Goal: Information Seeking & Learning: Learn about a topic

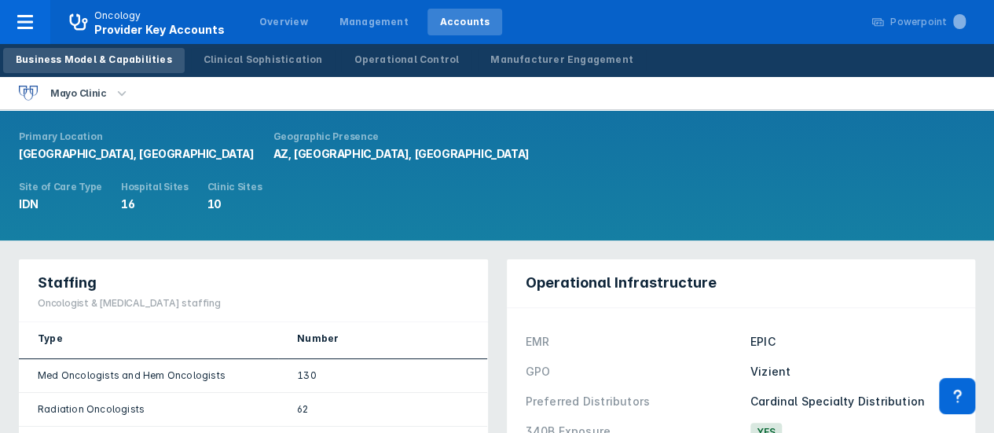
scroll to position [157, 0]
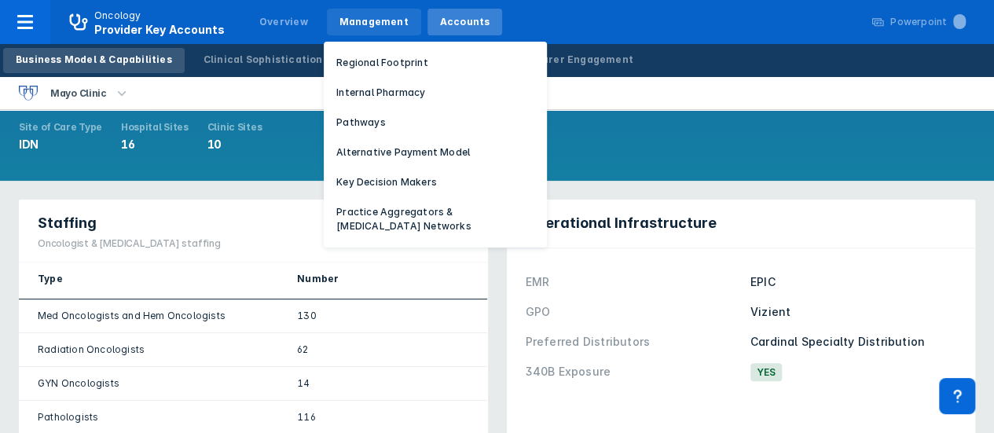
click at [355, 17] on div "Management" at bounding box center [373, 22] width 69 height 14
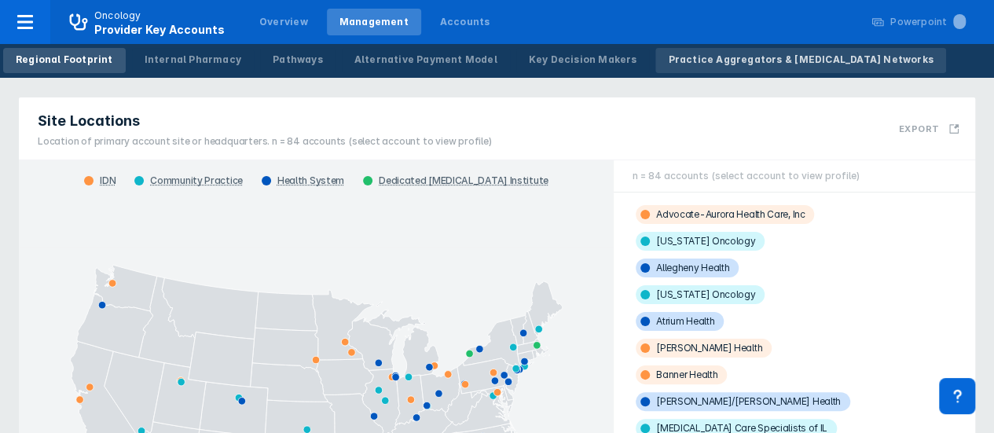
click at [754, 56] on div "Practice Aggregators & [MEDICAL_DATA] Networks" at bounding box center [800, 60] width 265 height 14
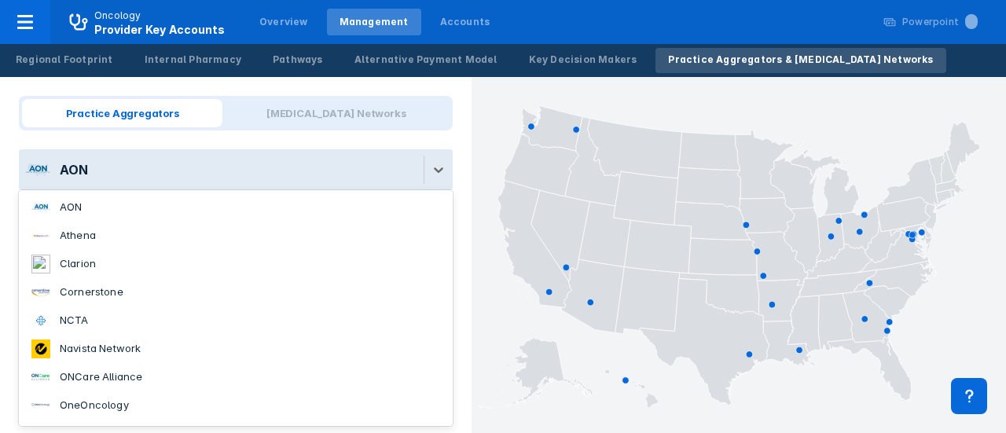
click at [189, 174] on div "AON" at bounding box center [221, 169] width 405 height 41
click at [148, 235] on li "Athena" at bounding box center [236, 236] width 434 height 28
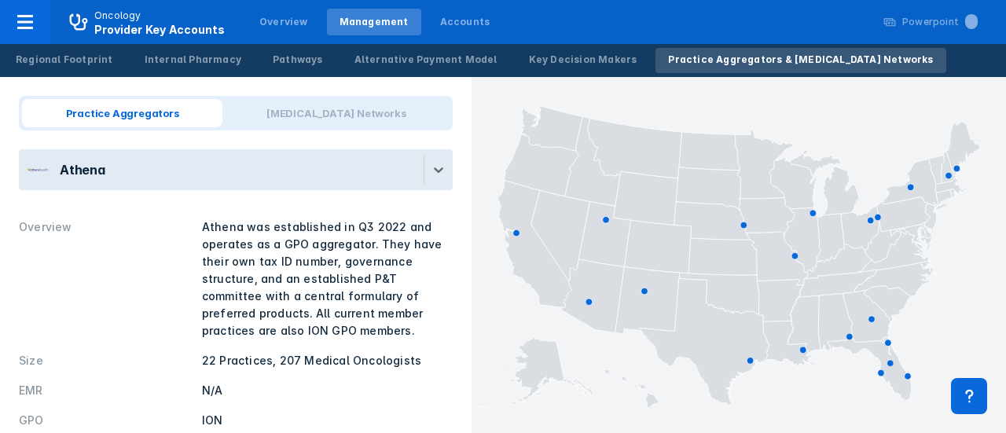
click at [303, 166] on div "Athena" at bounding box center [221, 169] width 405 height 41
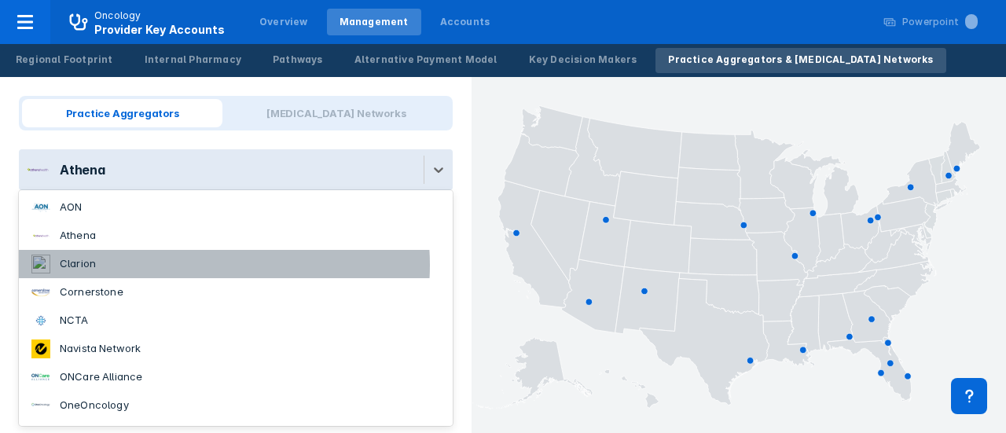
click at [192, 265] on li "Clarion" at bounding box center [236, 264] width 434 height 28
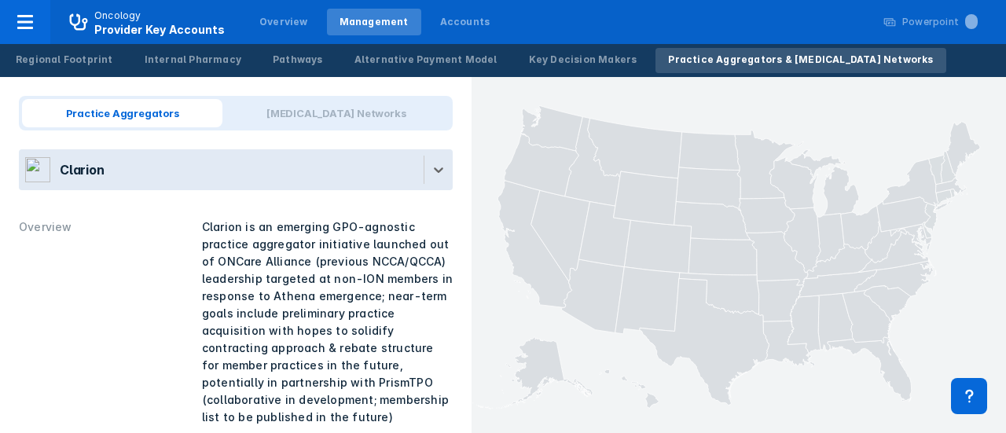
scroll to position [79, 0]
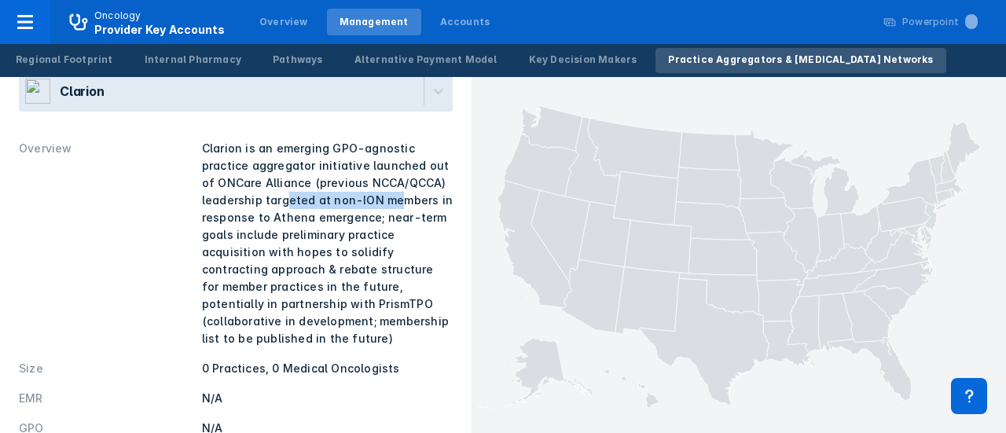
drag, startPoint x: 281, startPoint y: 197, endPoint x: 385, endPoint y: 198, distance: 103.7
click at [385, 198] on div "Clarion is an emerging GPO-agnostic practice aggregator initiative launched out…" at bounding box center [327, 243] width 251 height 207
click at [386, 198] on div "Clarion is an emerging GPO-agnostic practice aggregator initiative launched out…" at bounding box center [327, 243] width 251 height 207
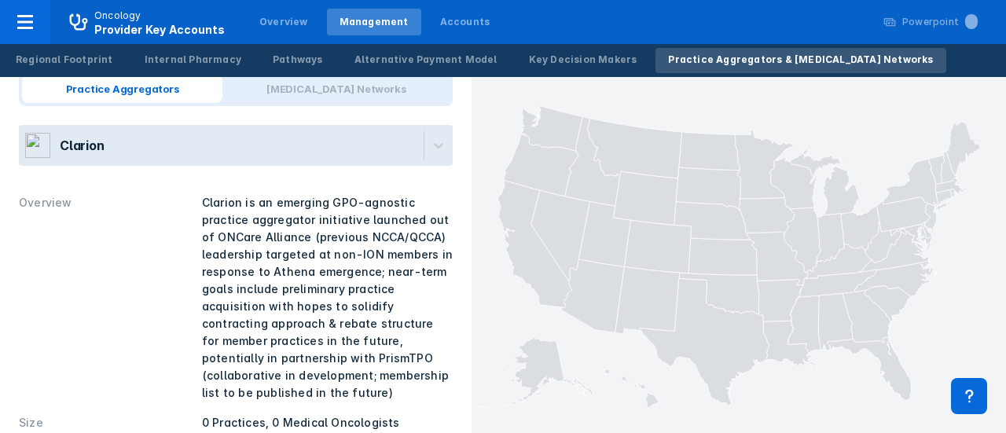
scroll to position [0, 0]
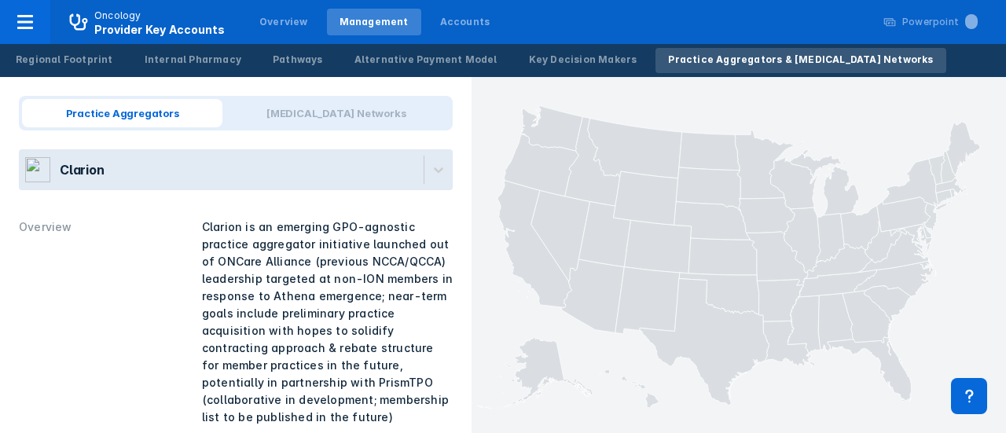
click at [218, 175] on div "Clarion" at bounding box center [221, 169] width 405 height 41
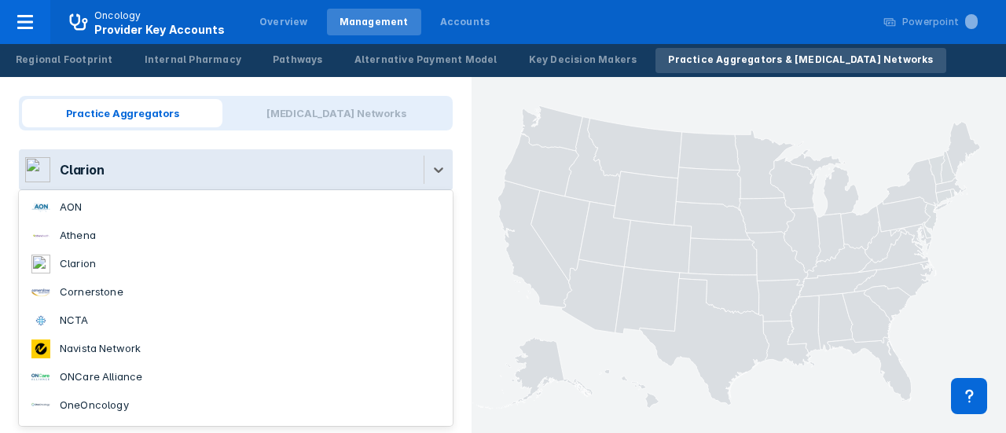
click at [133, 236] on li "Athena" at bounding box center [236, 236] width 434 height 28
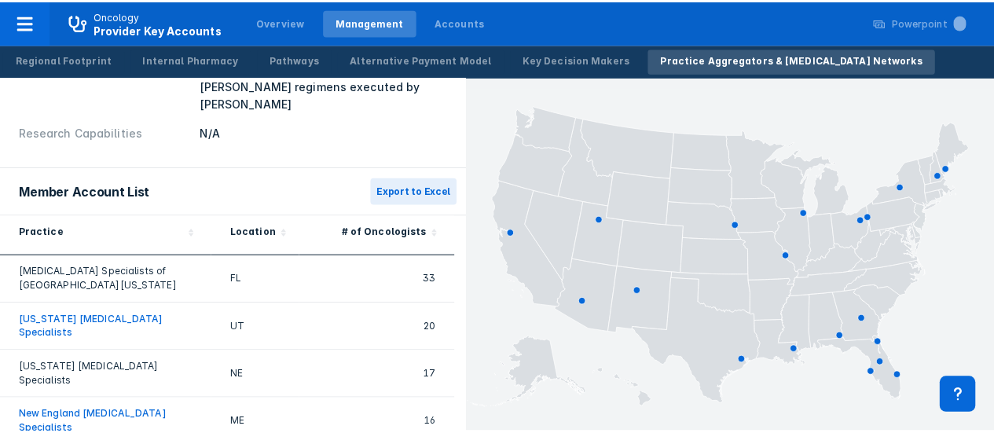
scroll to position [393, 0]
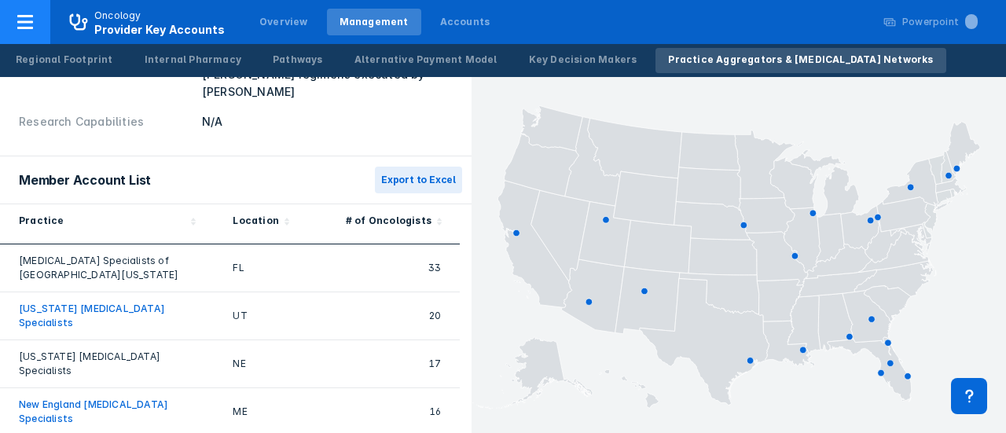
click at [107, 12] on p "Oncology" at bounding box center [117, 16] width 47 height 14
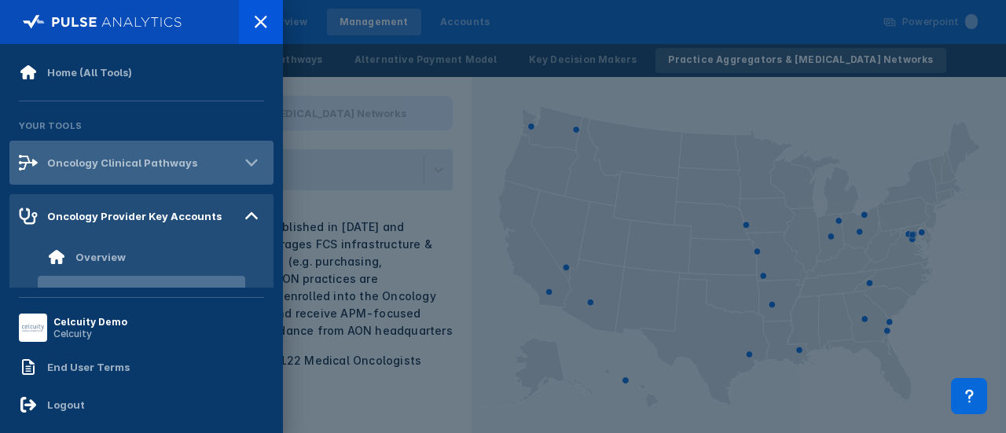
click at [130, 175] on div "Oncology Clinical Pathways" at bounding box center [141, 163] width 264 height 44
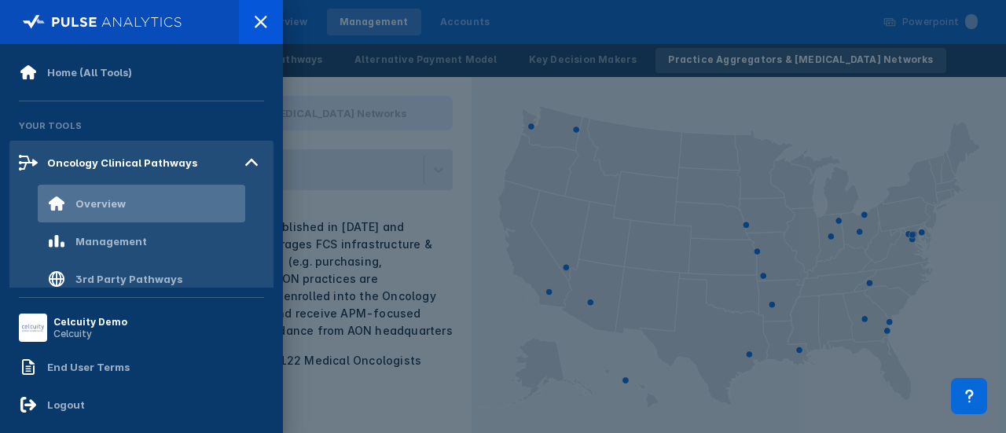
click at [110, 199] on div "Overview" at bounding box center [100, 203] width 50 height 13
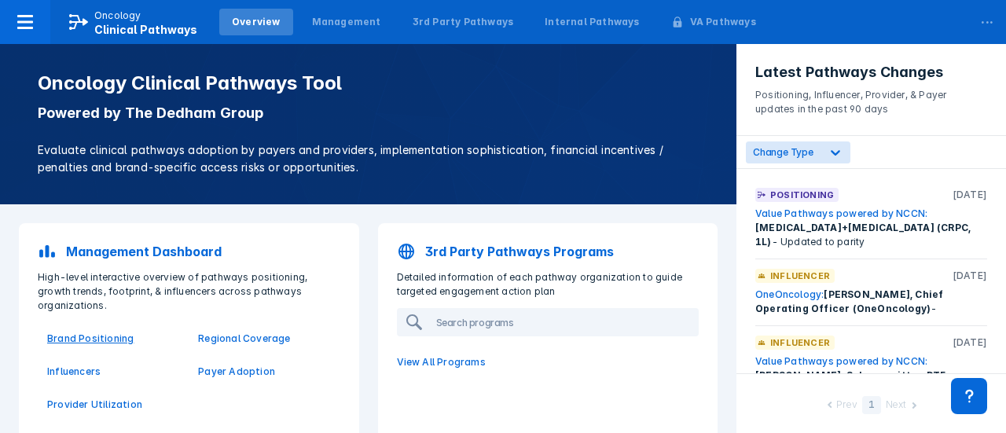
click at [77, 332] on p "Brand Positioning" at bounding box center [113, 339] width 132 height 14
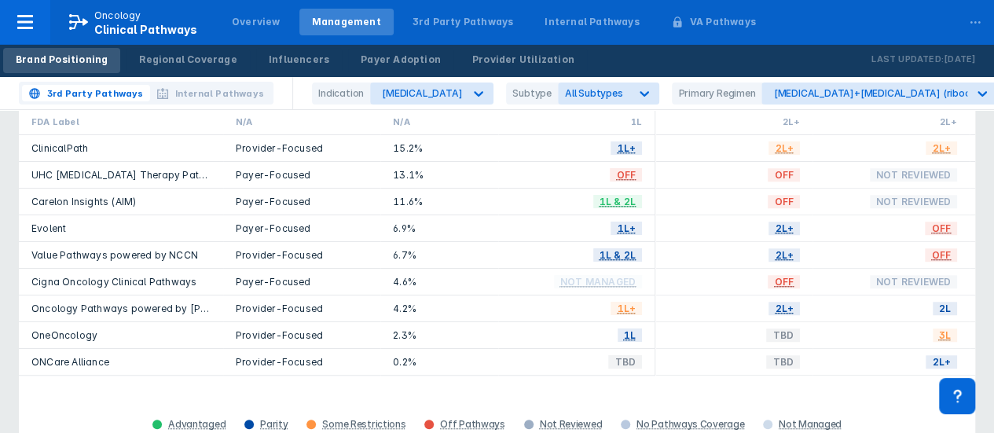
scroll to position [236, 0]
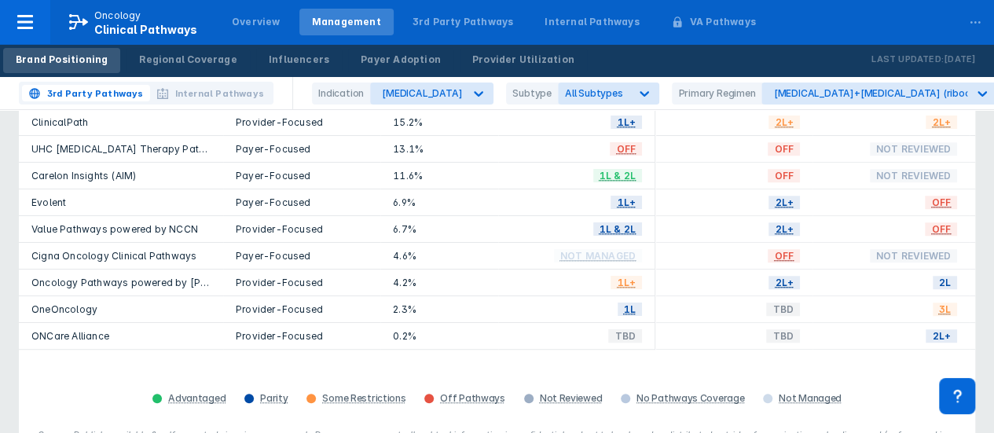
click at [96, 330] on link "ONCare Alliance" at bounding box center [70, 336] width 78 height 12
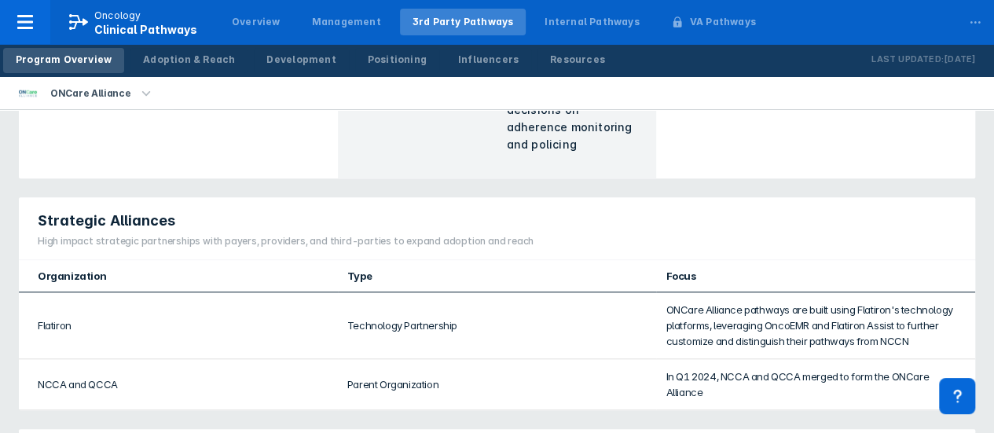
scroll to position [629, 0]
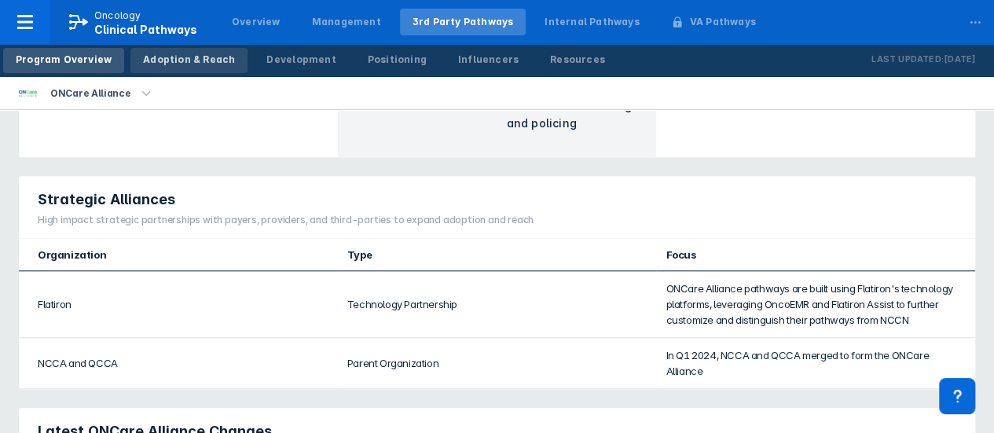
click at [205, 65] on div "Adoption & Reach" at bounding box center [189, 60] width 92 height 14
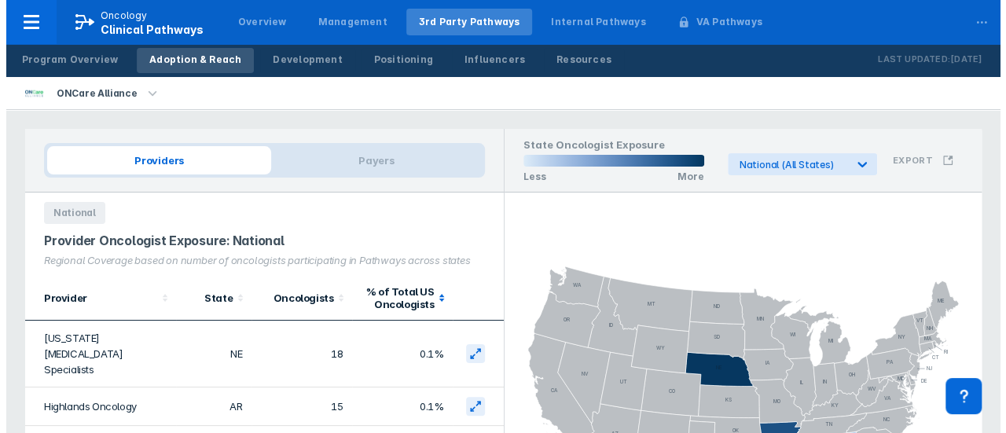
scroll to position [79, 0]
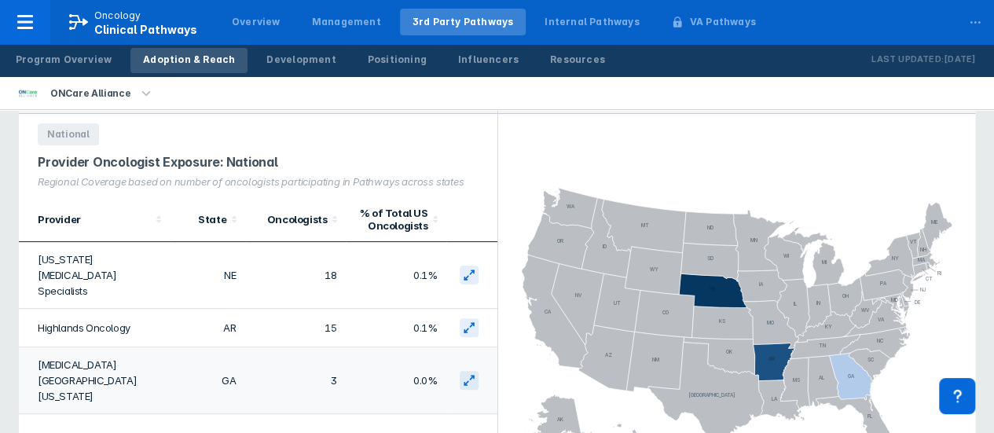
click at [104, 347] on td "[MEDICAL_DATA][GEOGRAPHIC_DATA][US_STATE]" at bounding box center [94, 380] width 151 height 67
click at [465, 374] on icon at bounding box center [469, 380] width 13 height 13
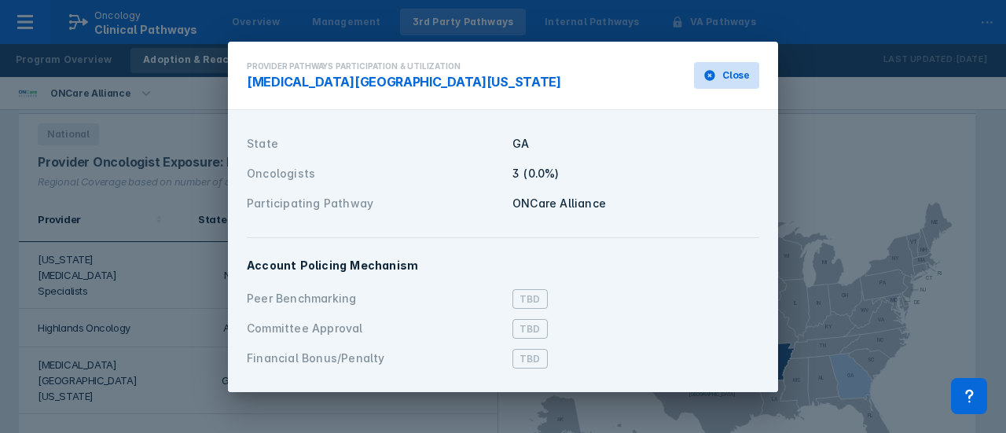
click at [745, 75] on span "Close" at bounding box center [736, 75] width 28 height 14
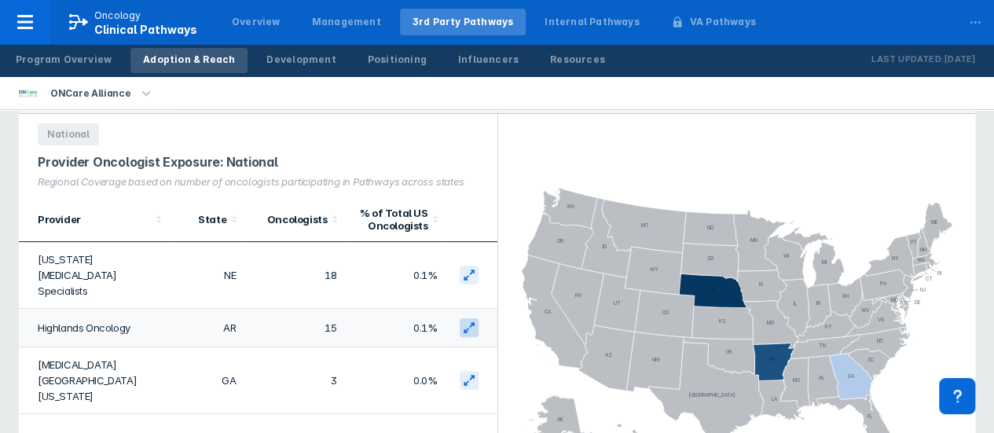
click at [464, 321] on icon at bounding box center [469, 327] width 13 height 13
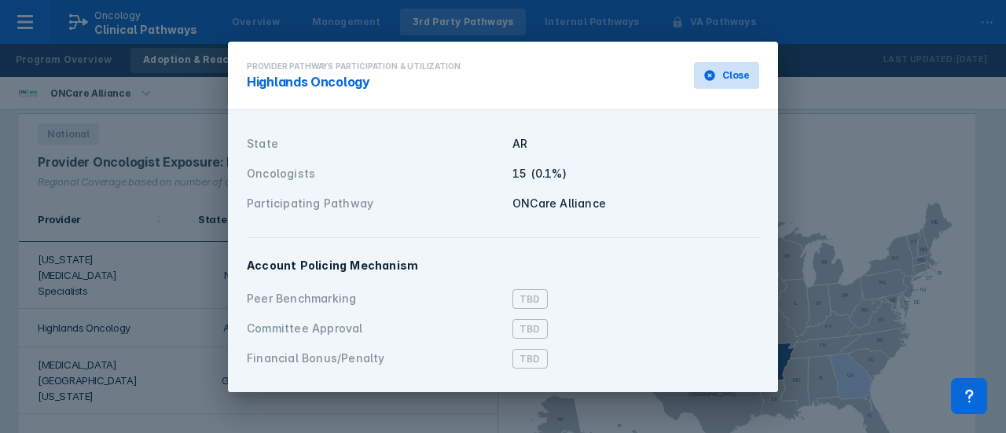
click at [737, 73] on span "Close" at bounding box center [736, 75] width 28 height 14
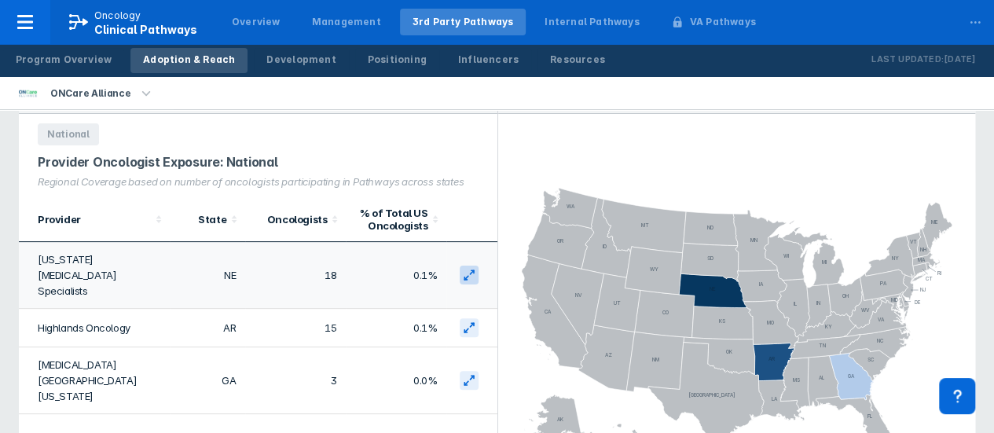
click at [473, 269] on icon at bounding box center [469, 275] width 13 height 13
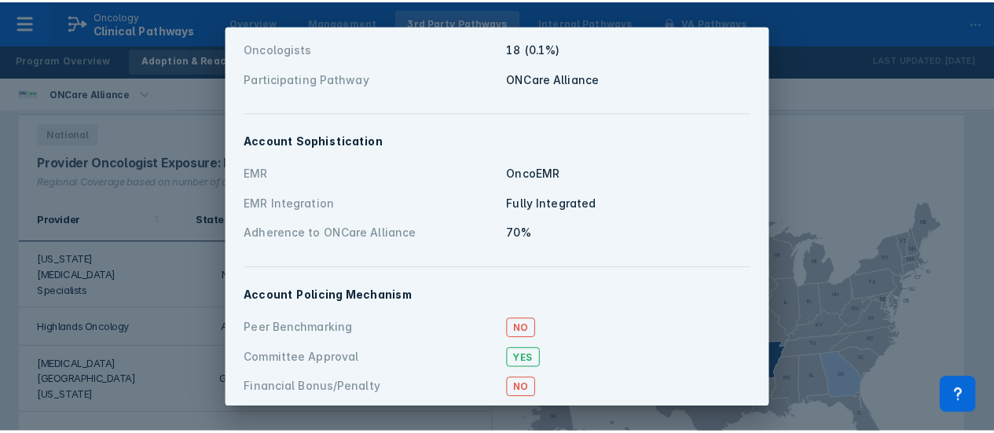
scroll to position [123, 0]
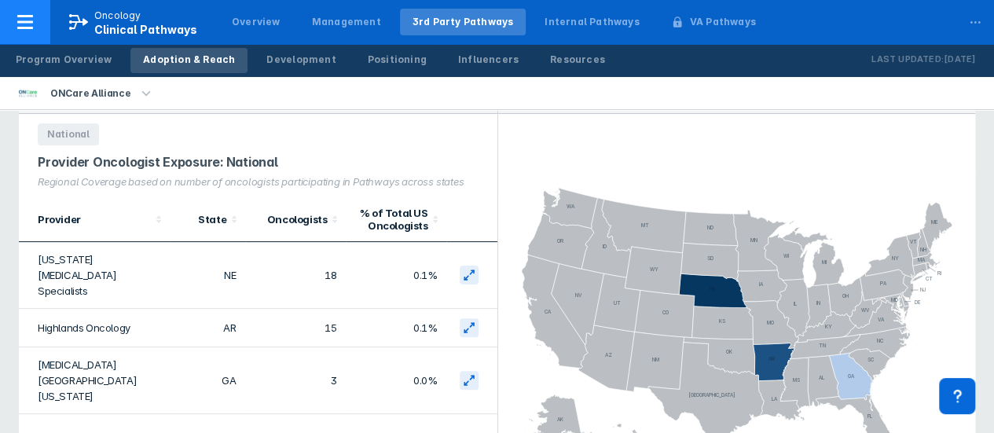
click at [99, 24] on span "Clinical Pathways" at bounding box center [145, 29] width 103 height 13
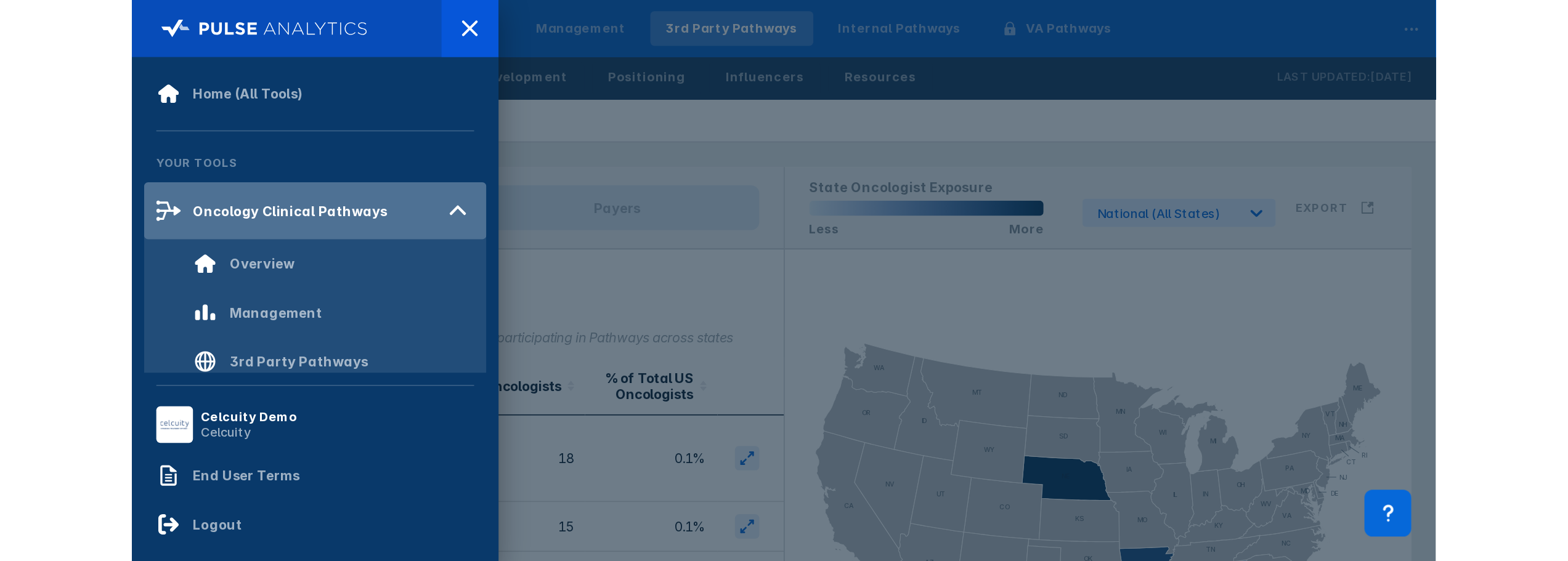
scroll to position [143, 0]
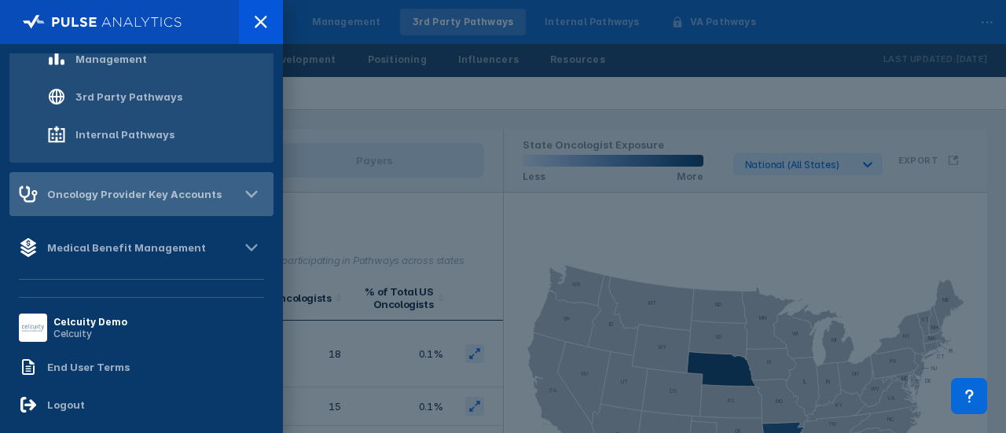
click at [174, 193] on div "Oncology Provider Key Accounts" at bounding box center [134, 194] width 174 height 13
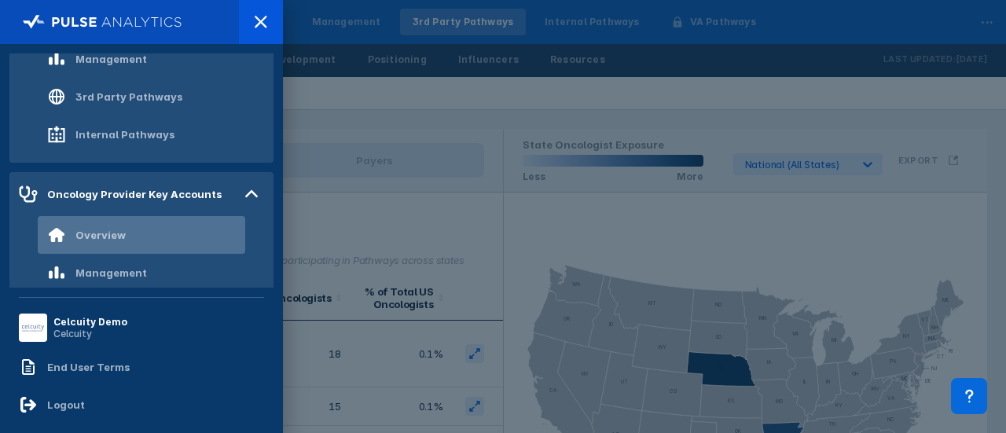
click at [126, 229] on div "Overview" at bounding box center [141, 235] width 207 height 38
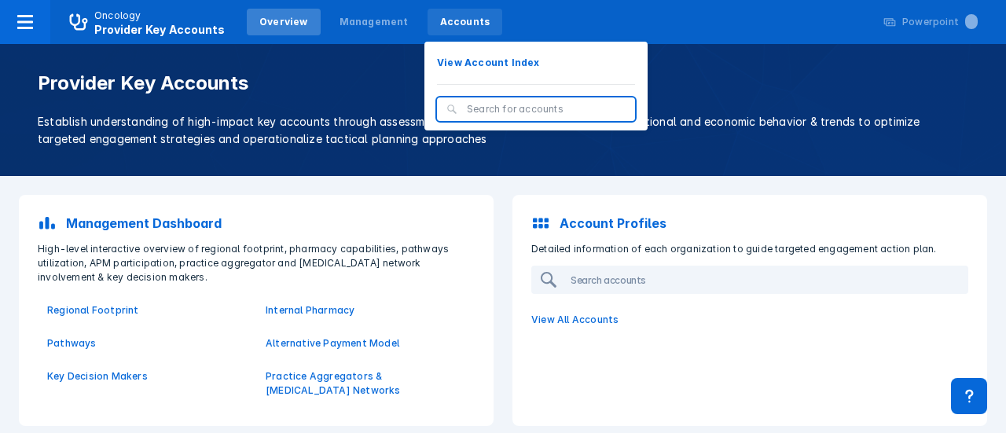
click at [445, 17] on div "Accounts" at bounding box center [465, 22] width 50 height 14
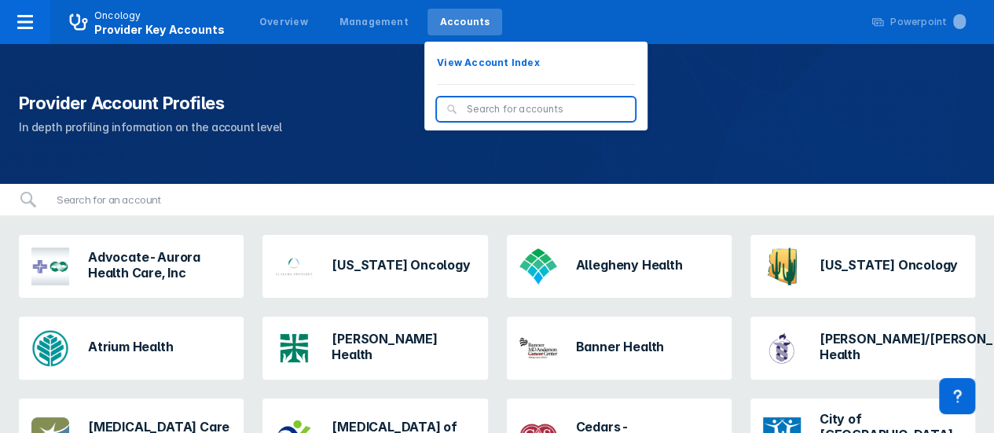
click at [467, 109] on input "search" at bounding box center [546, 109] width 159 height 14
click at [470, 111] on input "search" at bounding box center [546, 109] width 159 height 14
click at [467, 112] on input "search" at bounding box center [546, 109] width 159 height 14
click at [481, 110] on input "search" at bounding box center [546, 109] width 159 height 14
click at [467, 113] on input "search" at bounding box center [546, 109] width 159 height 14
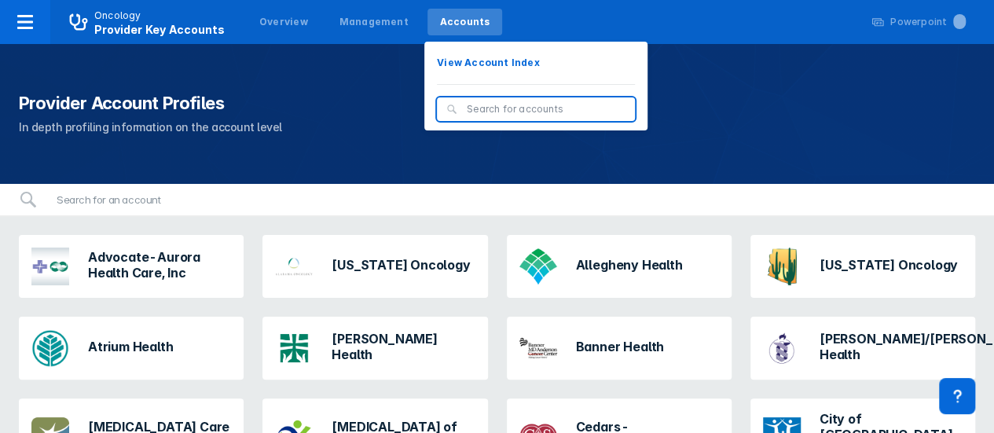
click at [457, 31] on div "Accounts" at bounding box center [464, 22] width 75 height 27
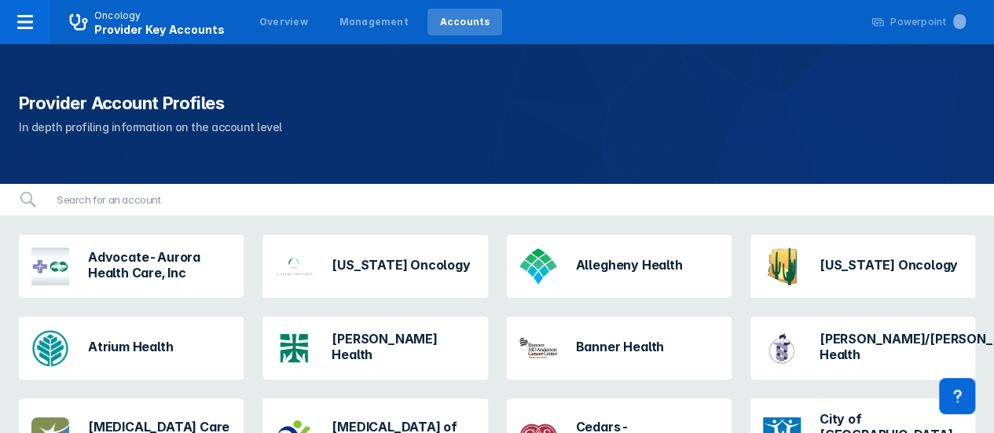
click at [457, 31] on div "Accounts" at bounding box center [464, 22] width 75 height 27
click at [158, 207] on input "search" at bounding box center [511, 199] width 928 height 31
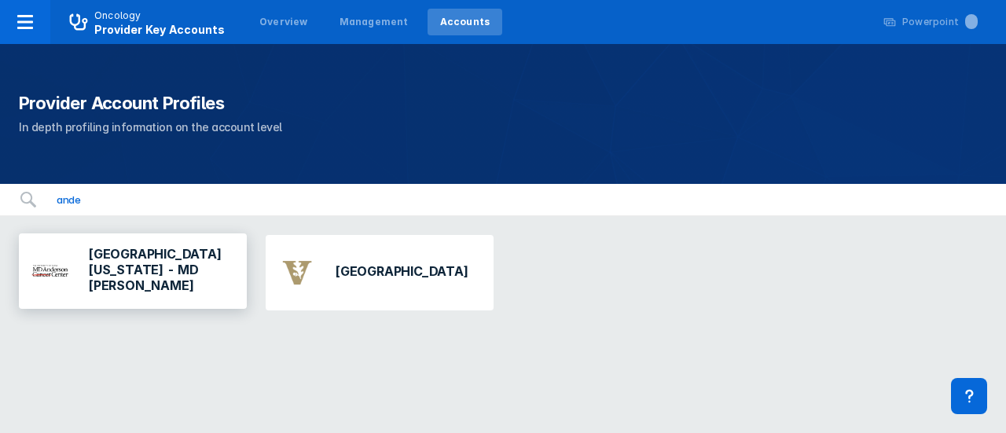
type input "ande"
click at [207, 274] on h3 "[GEOGRAPHIC_DATA][US_STATE] - MD [PERSON_NAME]" at bounding box center [161, 269] width 146 height 47
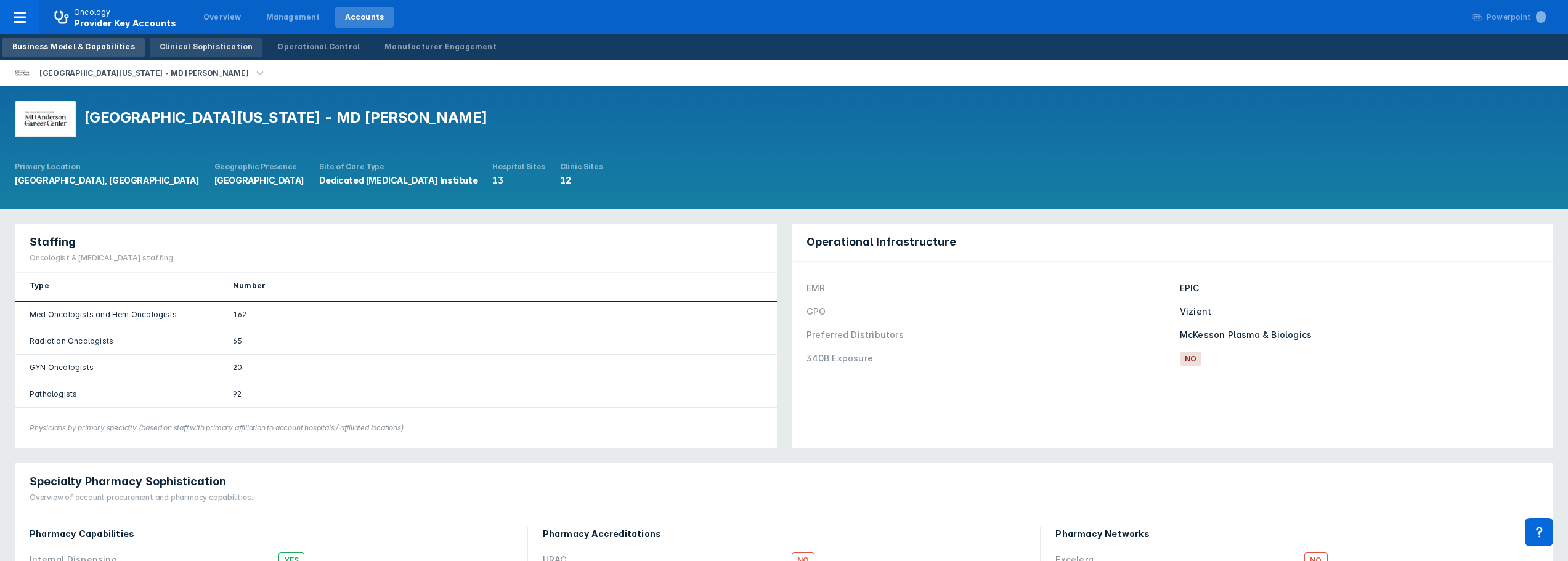
click at [189, 45] on div "Clinical Sophistication" at bounding box center [206, 47] width 93 height 11
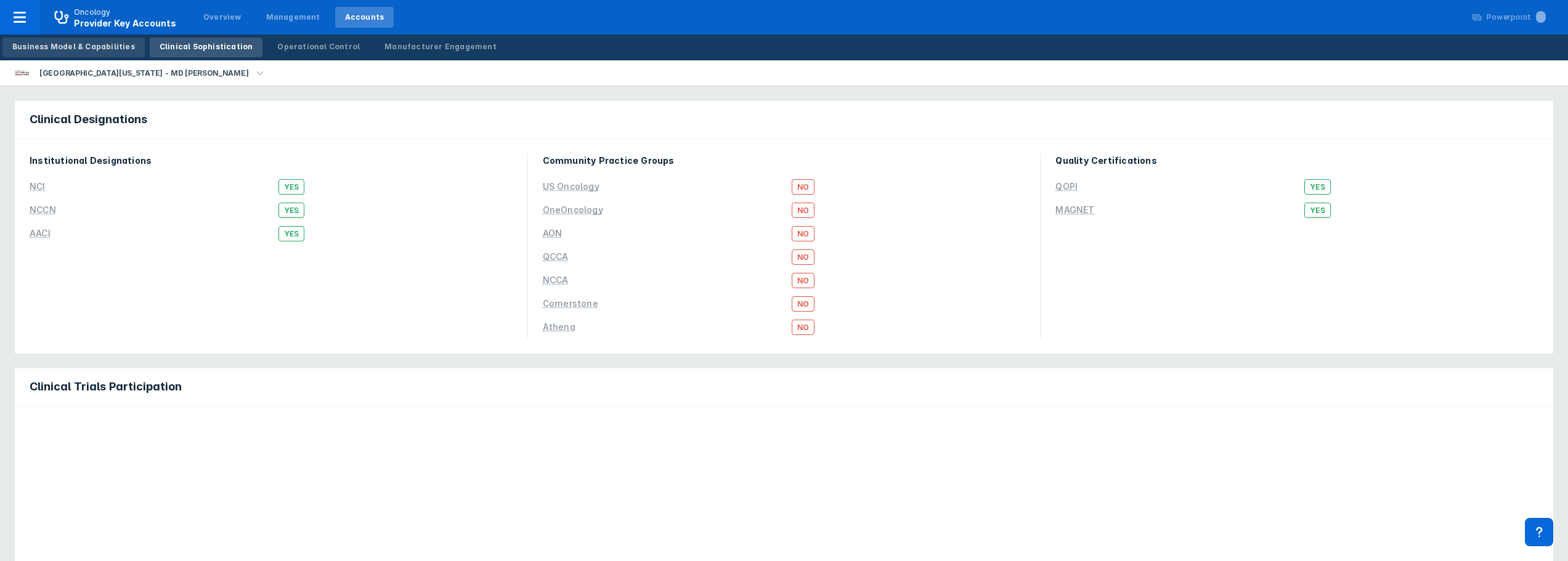
click at [99, 49] on div "Business Model & Capabilities" at bounding box center [74, 47] width 122 height 11
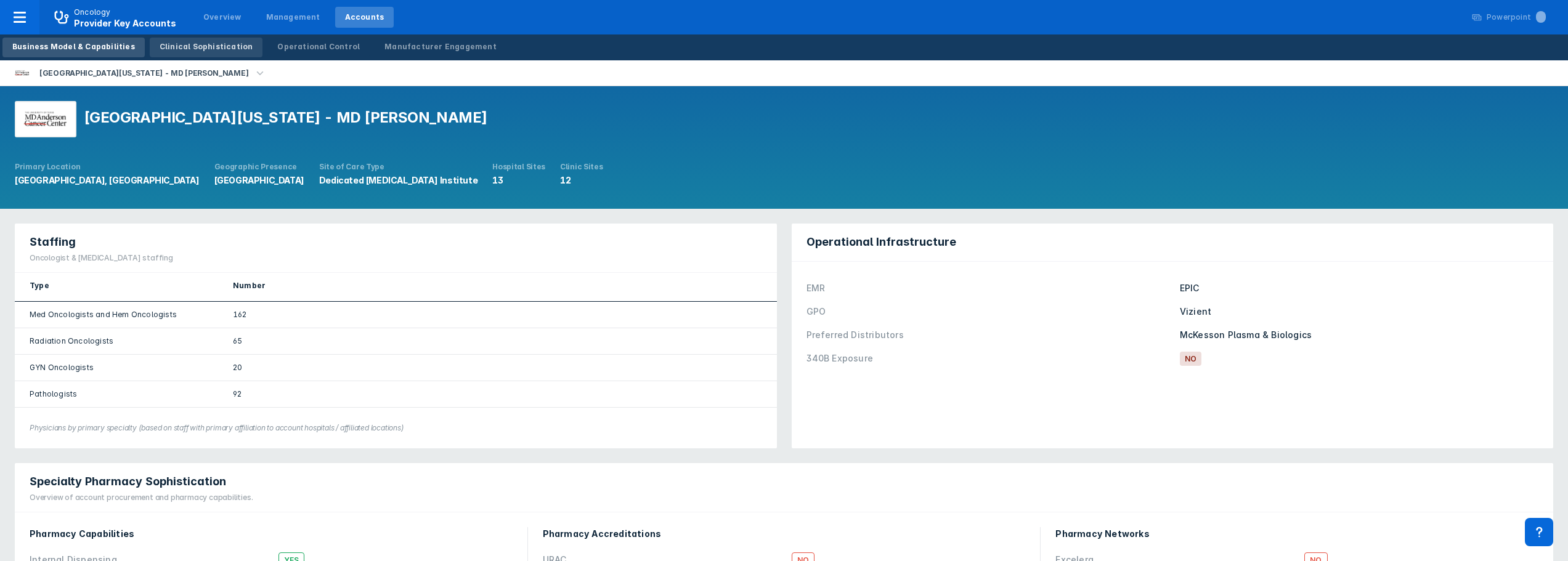
click at [198, 44] on div "Clinical Sophistication" at bounding box center [206, 47] width 93 height 11
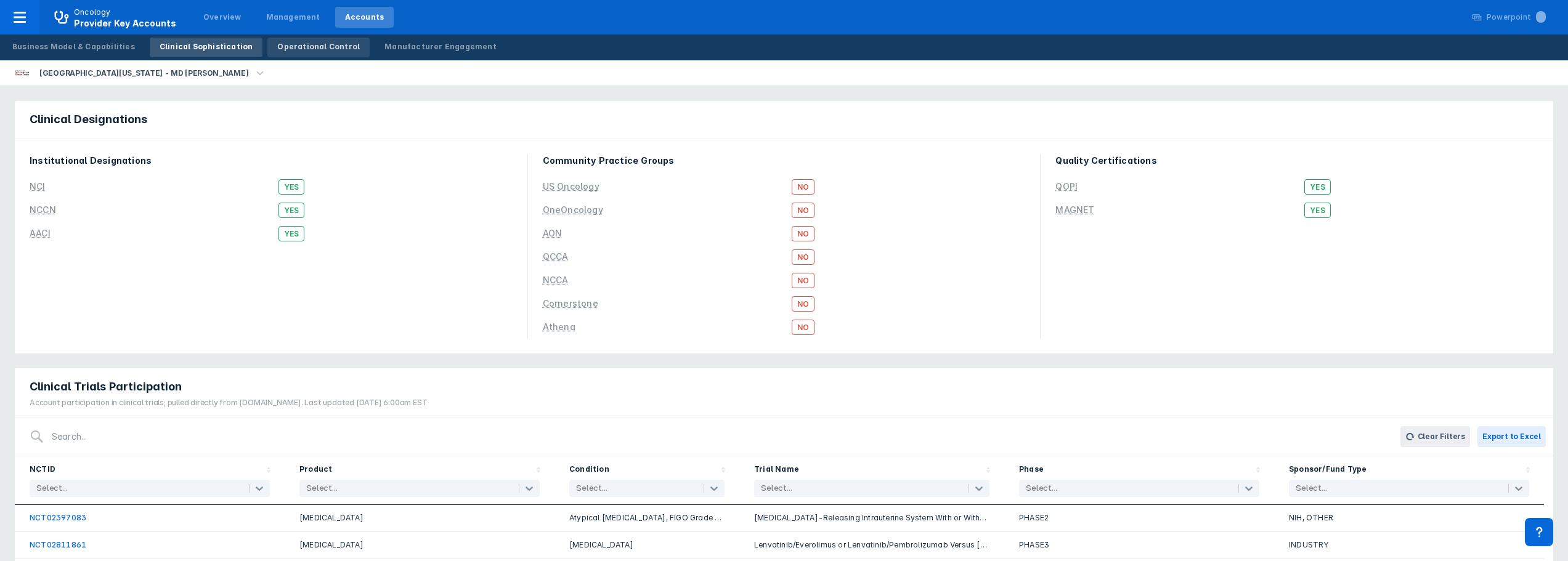
click at [296, 42] on div "Operational Control" at bounding box center [318, 47] width 82 height 11
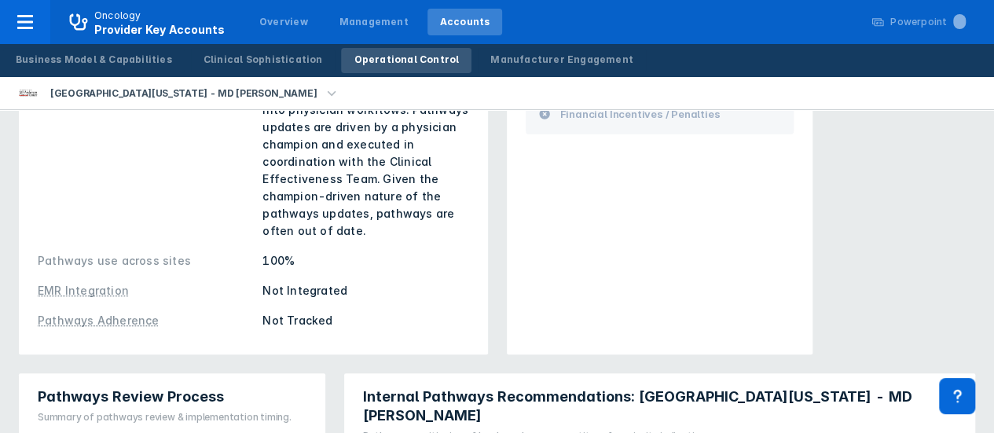
scroll to position [143, 0]
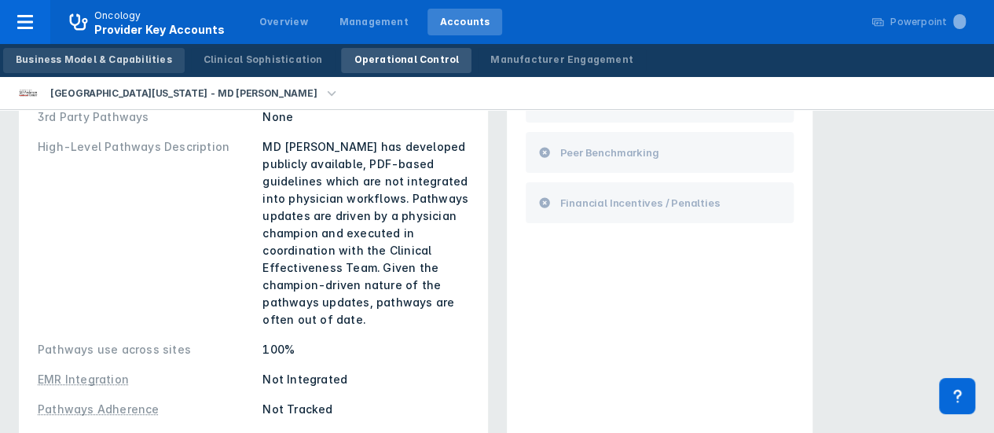
click at [152, 56] on div "Business Model & Capabilities" at bounding box center [94, 60] width 156 height 14
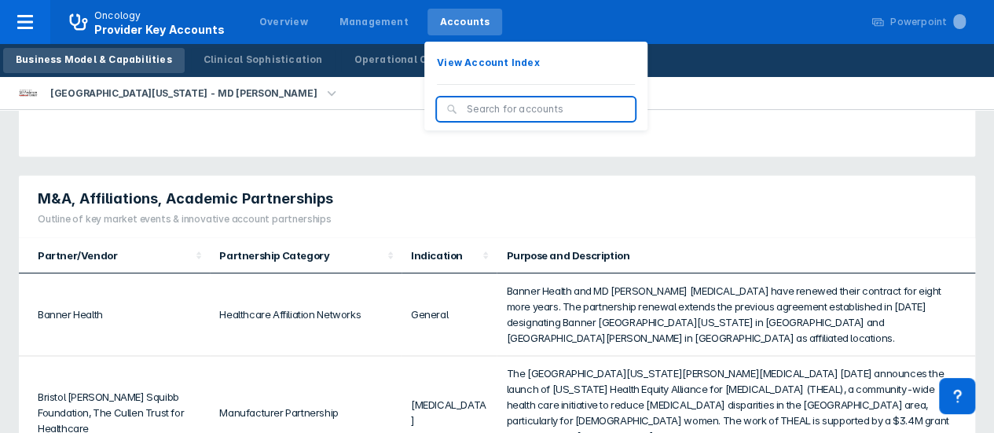
click at [467, 113] on input "search" at bounding box center [546, 109] width 159 height 14
click at [440, 17] on div "Accounts" at bounding box center [465, 22] width 50 height 14
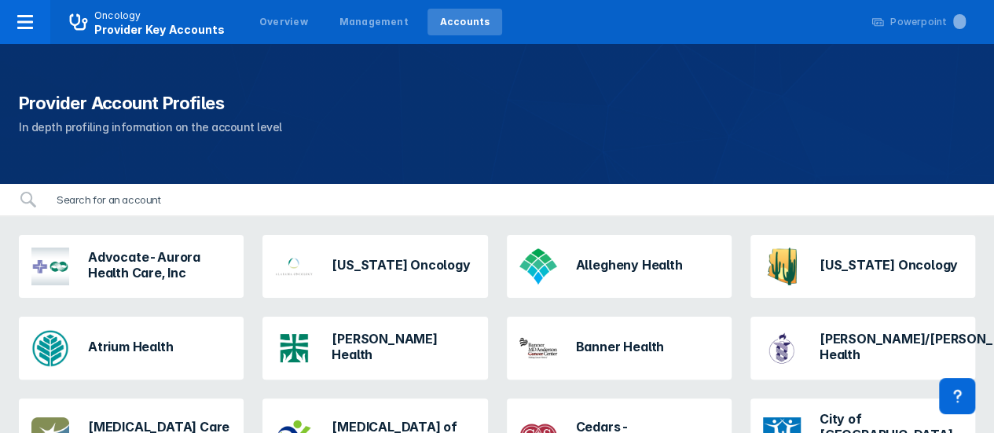
click at [195, 200] on input "search" at bounding box center [511, 199] width 928 height 31
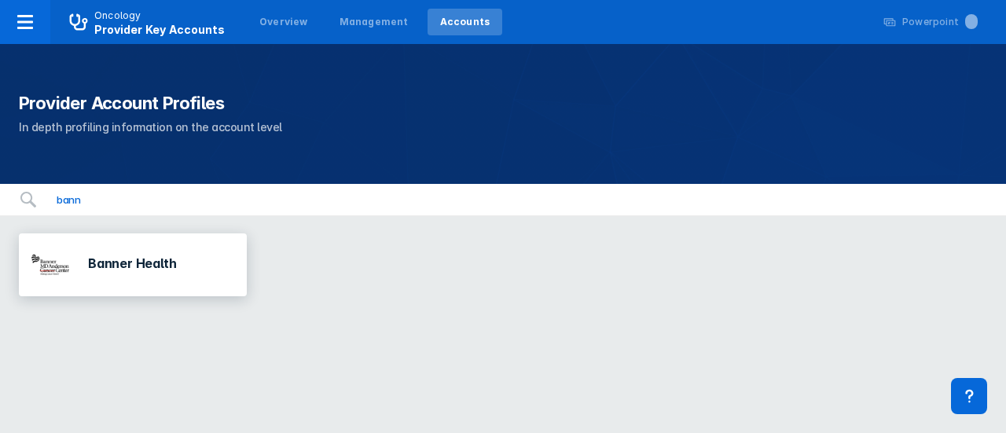
type input "bann"
click at [198, 288] on div "Banner Health" at bounding box center [133, 264] width 228 height 63
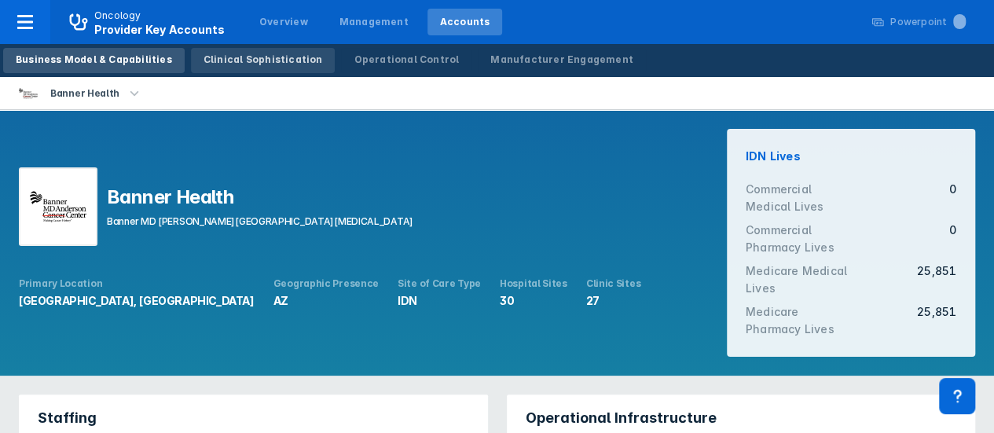
click at [294, 59] on div "Clinical Sophistication" at bounding box center [263, 60] width 119 height 14
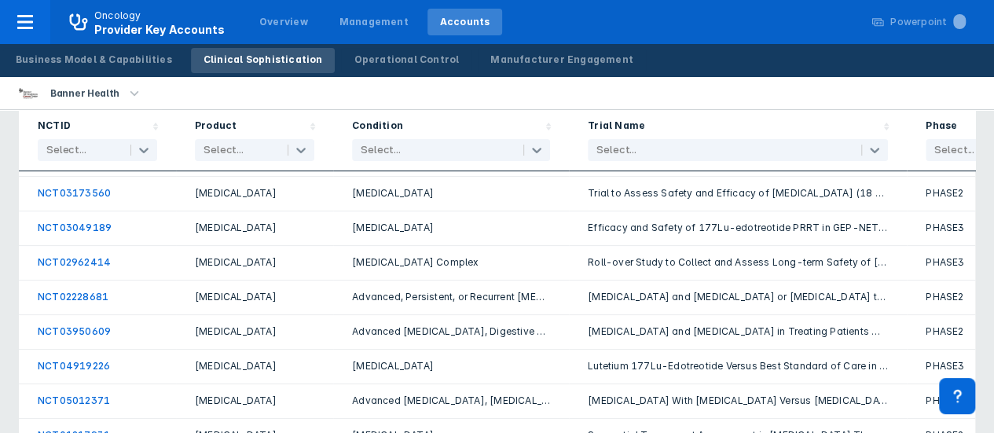
scroll to position [446, 0]
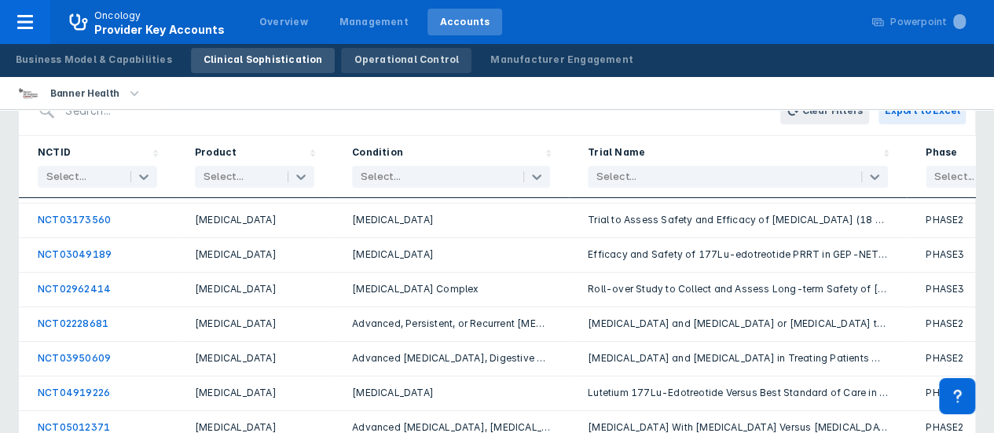
click at [399, 64] on div "Operational Control" at bounding box center [406, 60] width 105 height 14
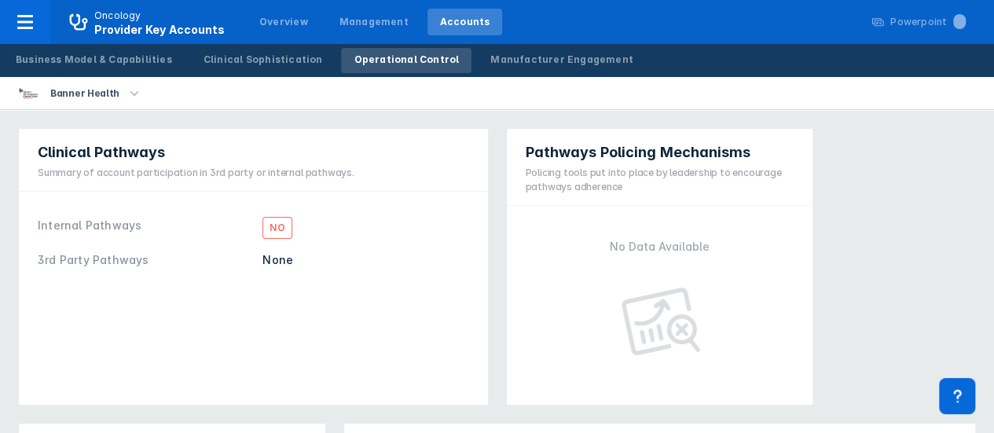
click at [126, 100] on icon "button" at bounding box center [134, 93] width 17 height 17
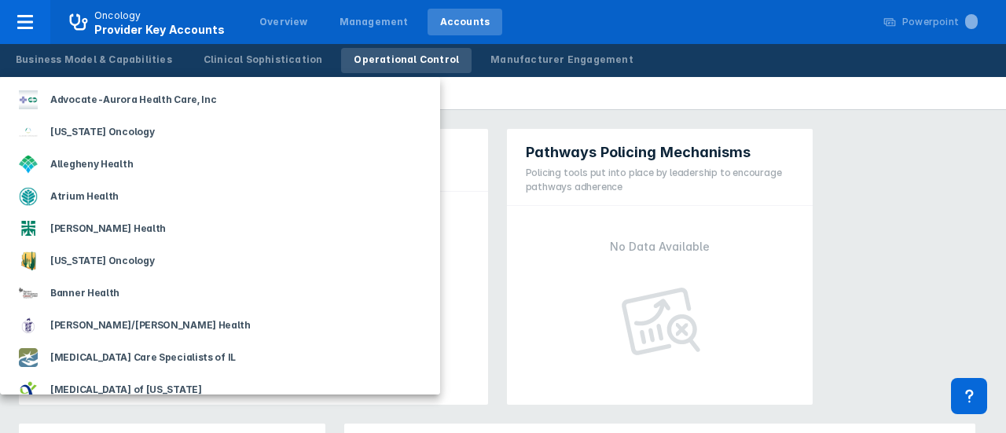
click at [429, 155] on div at bounding box center [503, 216] width 1006 height 433
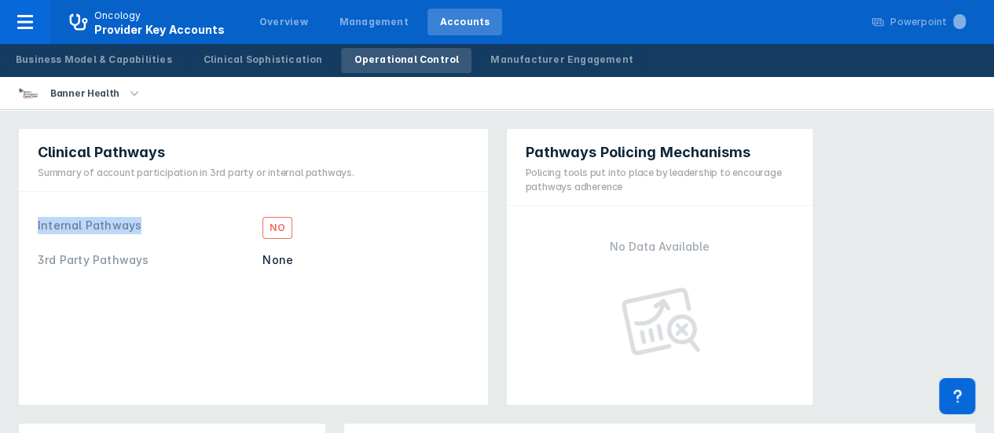
drag, startPoint x: 140, startPoint y: 226, endPoint x: 34, endPoint y: 227, distance: 106.1
click at [34, 227] on div "Internal Pathways No 3rd Party Pathways None" at bounding box center [253, 242] width 450 height 83
drag, startPoint x: 152, startPoint y: 262, endPoint x: 24, endPoint y: 270, distance: 129.2
click at [24, 270] on div "Internal Pathways No 3rd Party Pathways None" at bounding box center [253, 243] width 469 height 102
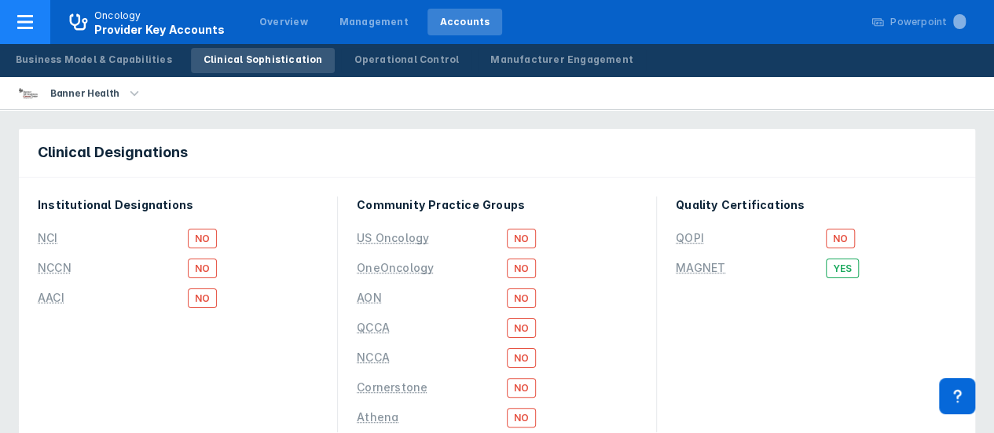
scroll to position [446, 0]
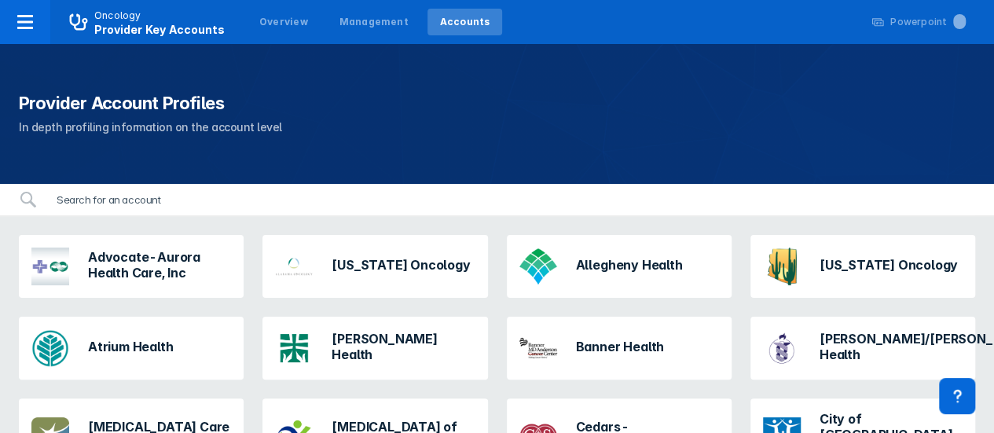
click at [388, 194] on input "search" at bounding box center [511, 199] width 928 height 31
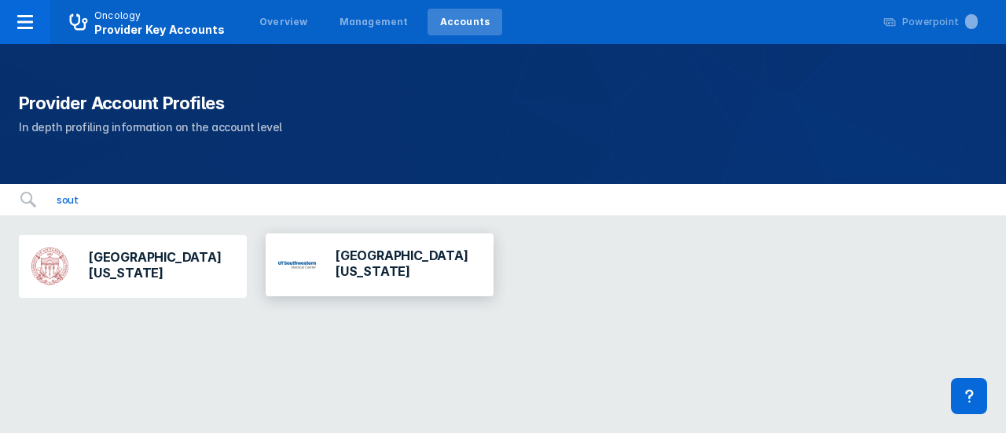
type input "sout"
click at [413, 277] on h3 "[GEOGRAPHIC_DATA][US_STATE]" at bounding box center [408, 263] width 146 height 31
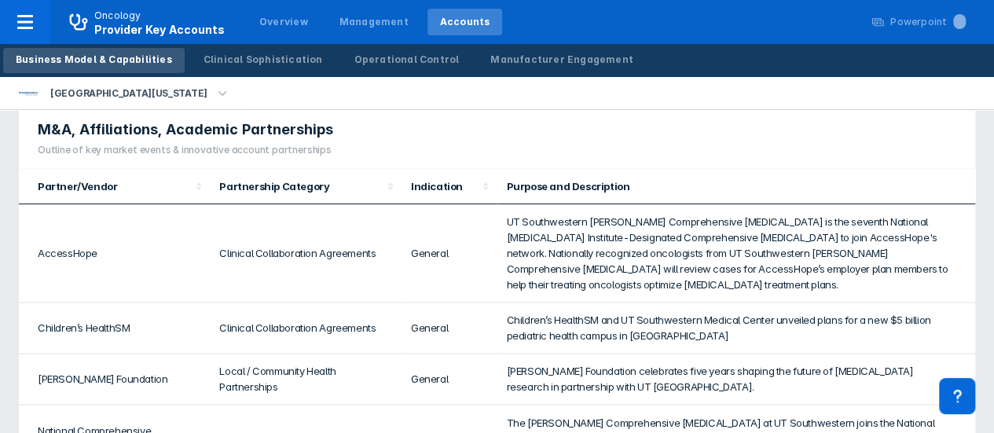
scroll to position [1073, 0]
click at [266, 50] on link "Clinical Sophistication" at bounding box center [263, 60] width 145 height 25
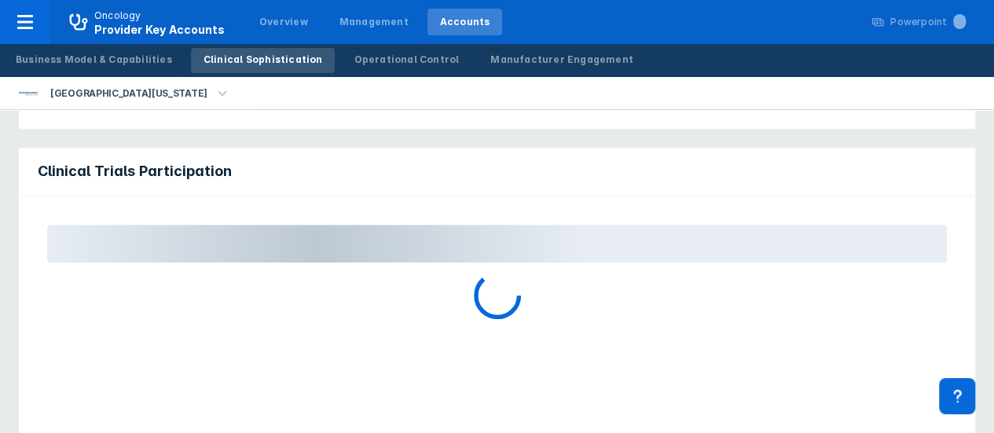
scroll to position [324, 0]
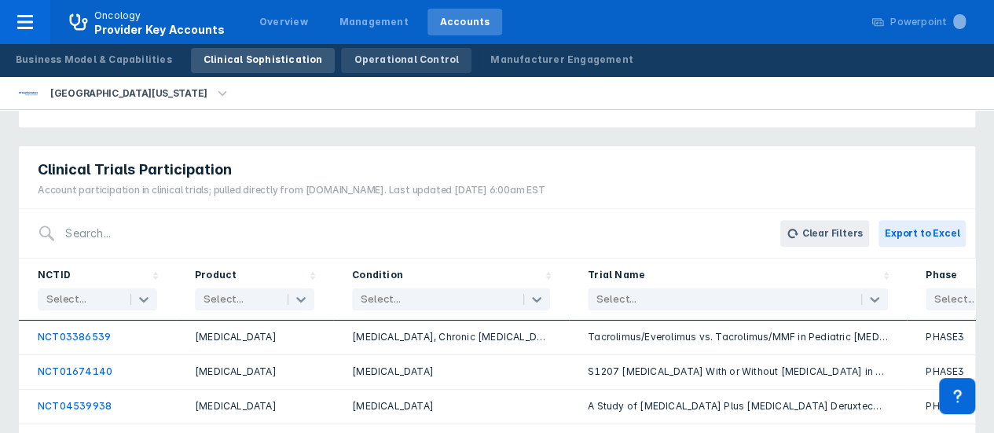
click at [374, 51] on link "Operational Control" at bounding box center [406, 60] width 130 height 25
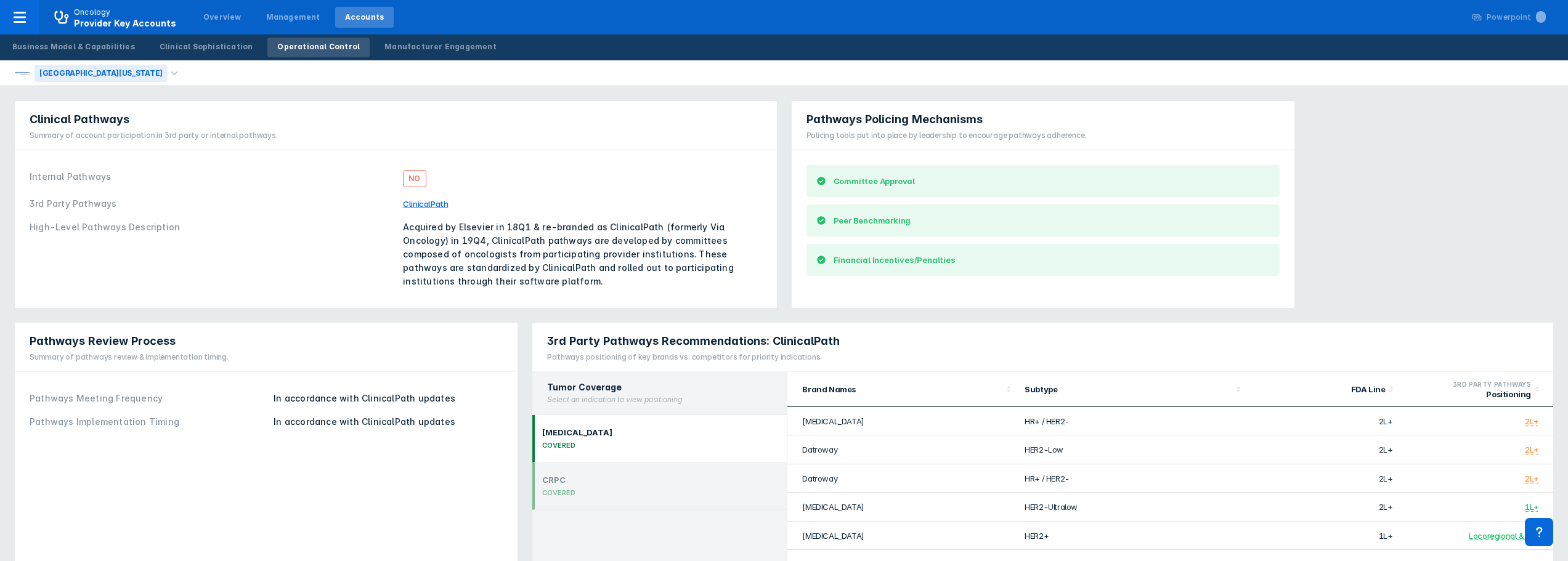
click at [162, 74] on div "[GEOGRAPHIC_DATA][US_STATE]" at bounding box center [101, 74] width 133 height 17
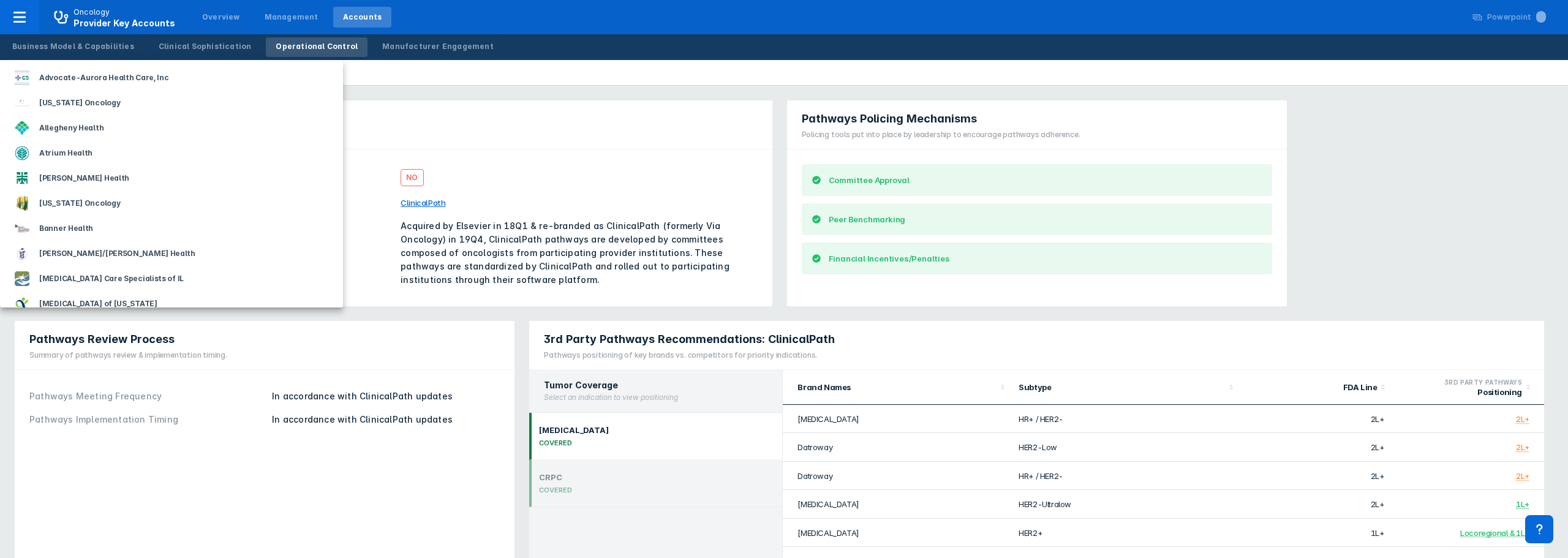
click at [340, 16] on div at bounding box center [784, 279] width 1568 height 558
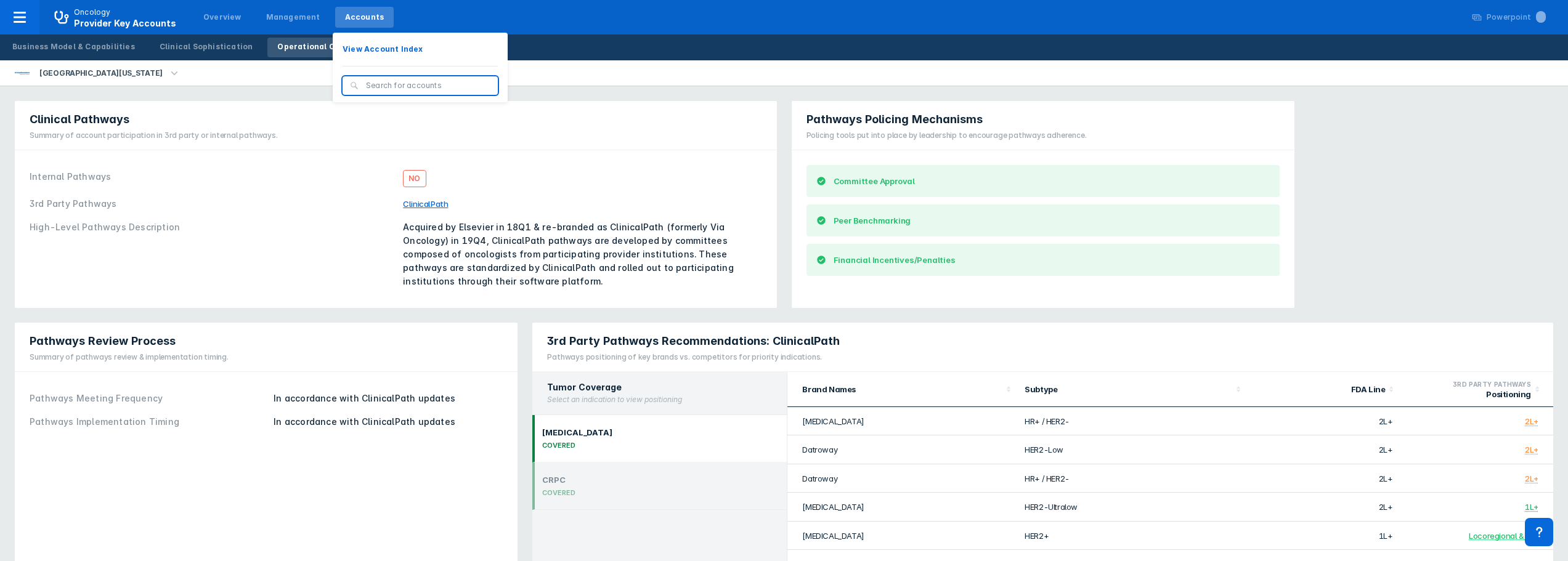
click at [349, 22] on div "Accounts" at bounding box center [365, 17] width 39 height 11
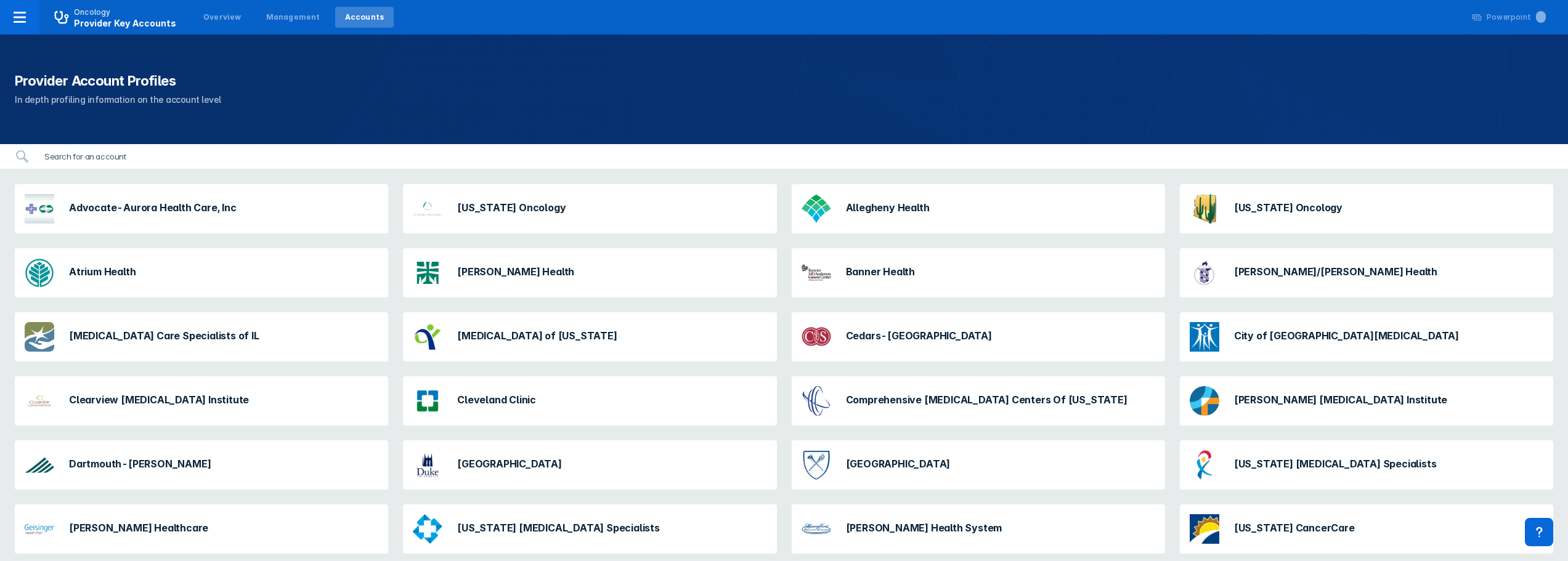
click at [186, 160] on input "search" at bounding box center [795, 156] width 1516 height 24
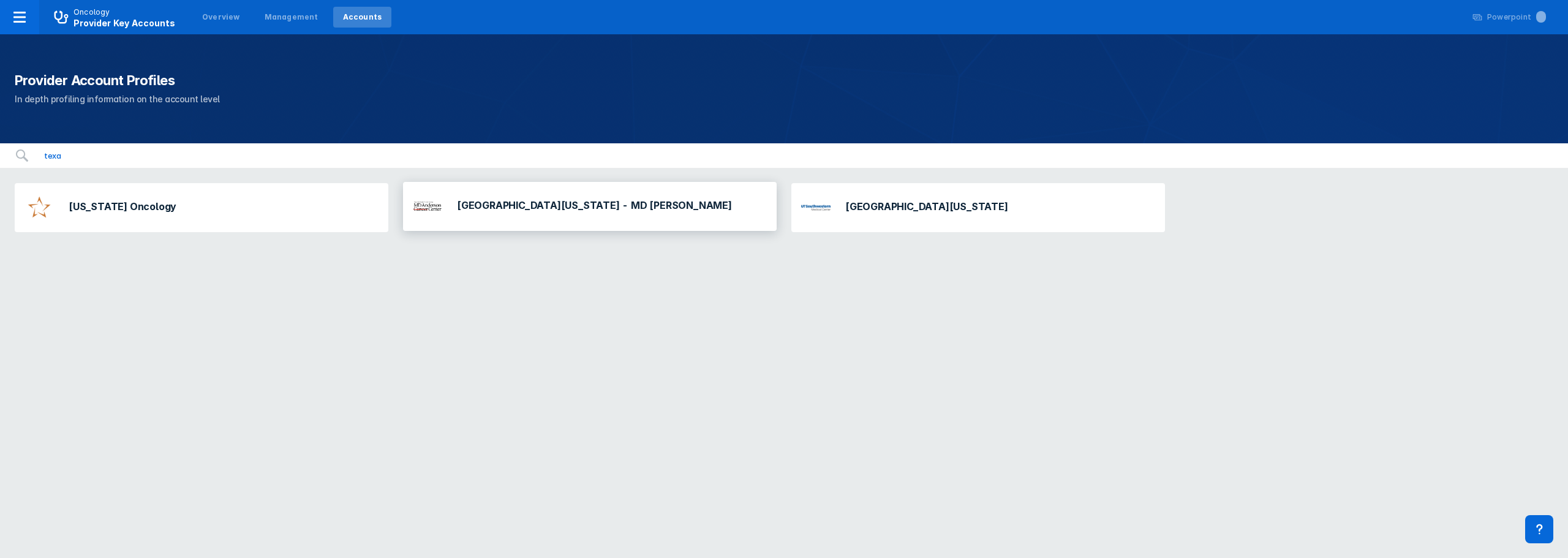
type input "texa"
click at [628, 210] on div "[GEOGRAPHIC_DATA][US_STATE] - MD [PERSON_NAME]" at bounding box center [589, 206] width 373 height 49
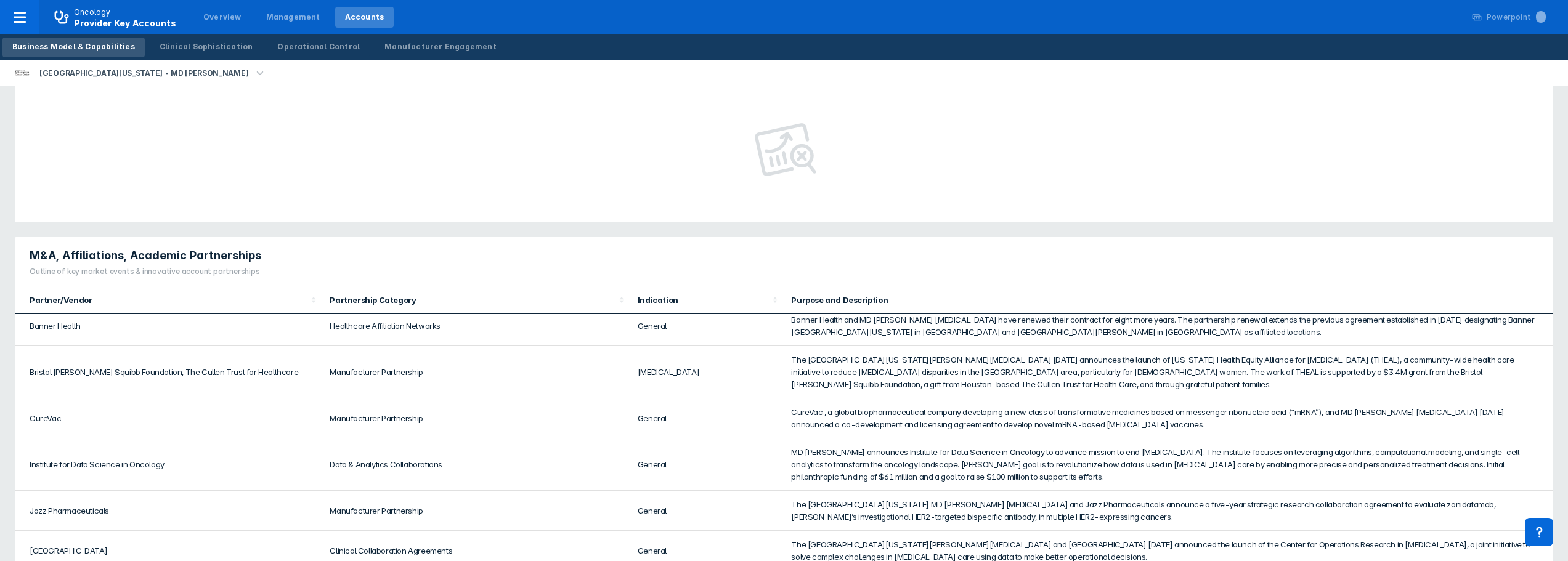
scroll to position [7, 0]
click at [114, 13] on div "Oncology Provider Key Accounts" at bounding box center [125, 18] width 102 height 22
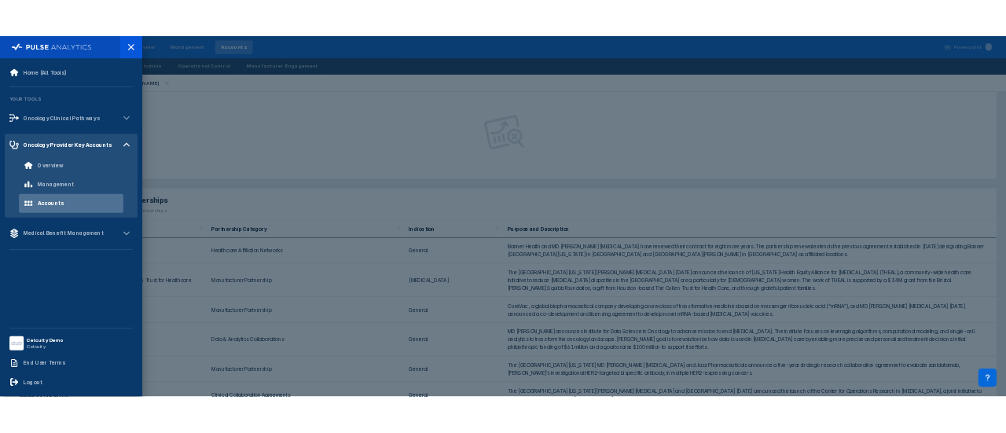
scroll to position [0, 0]
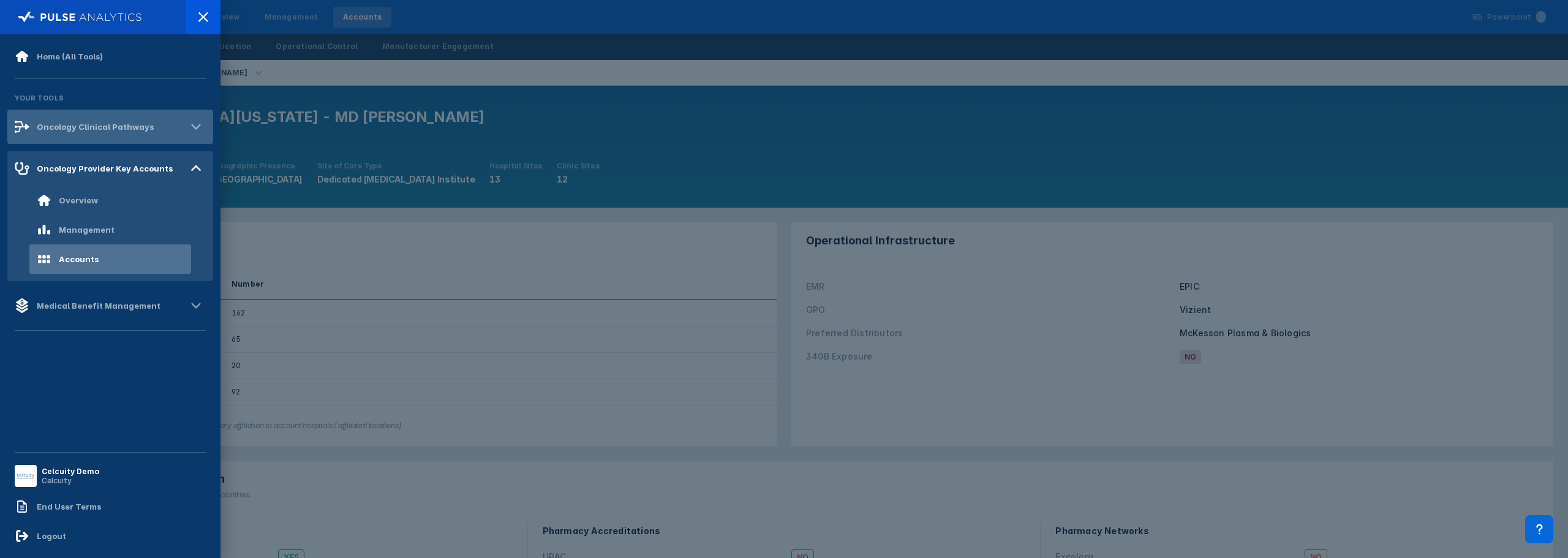
click at [78, 136] on div "Oncology Clinical Pathways" at bounding box center [110, 127] width 206 height 34
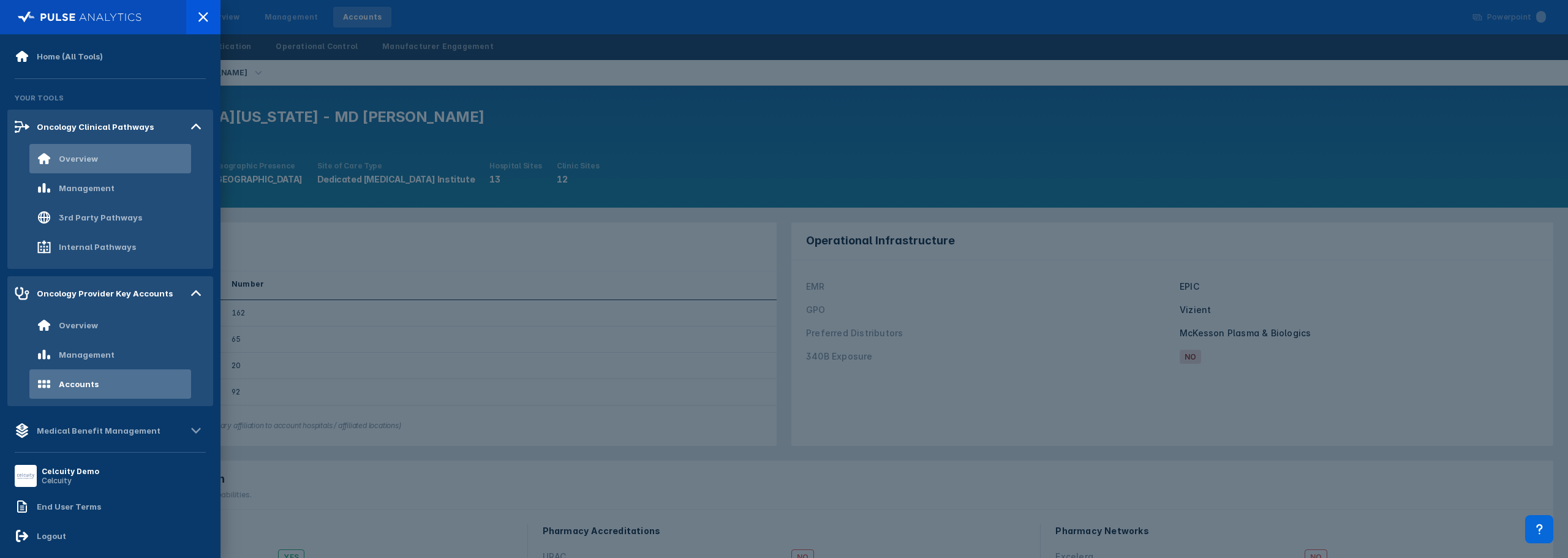
click at [90, 164] on div "Overview" at bounding box center [67, 158] width 62 height 15
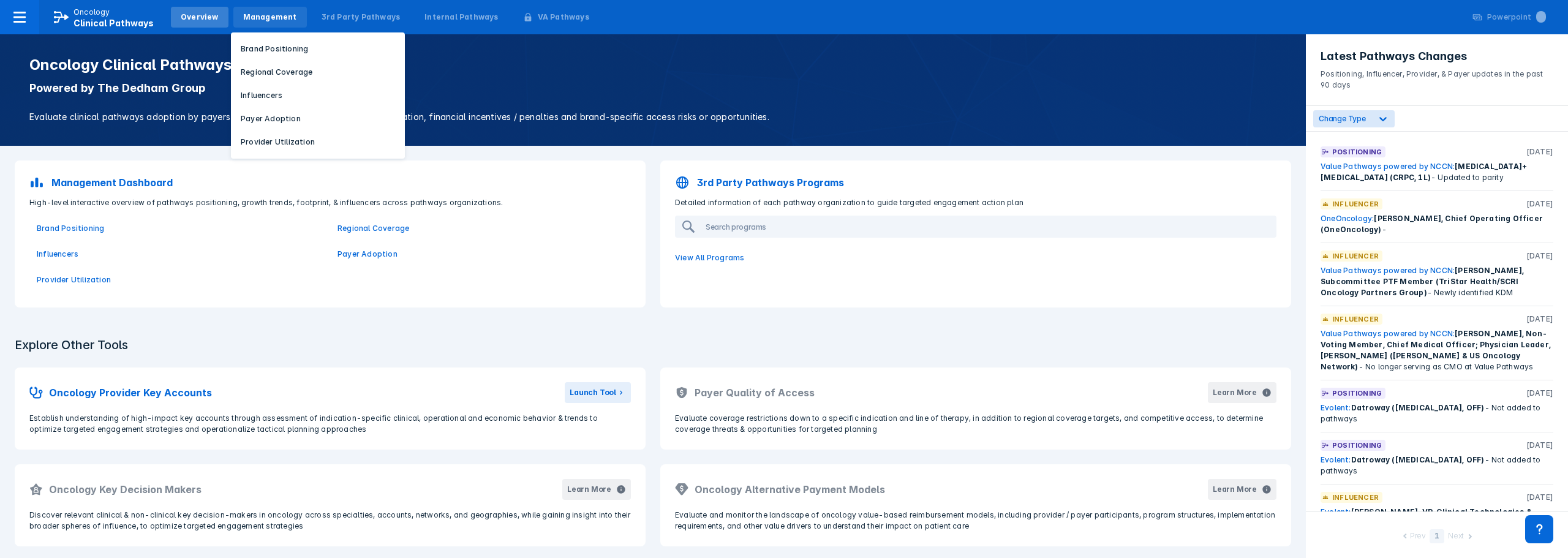
click at [271, 19] on div "Management" at bounding box center [270, 17] width 54 height 11
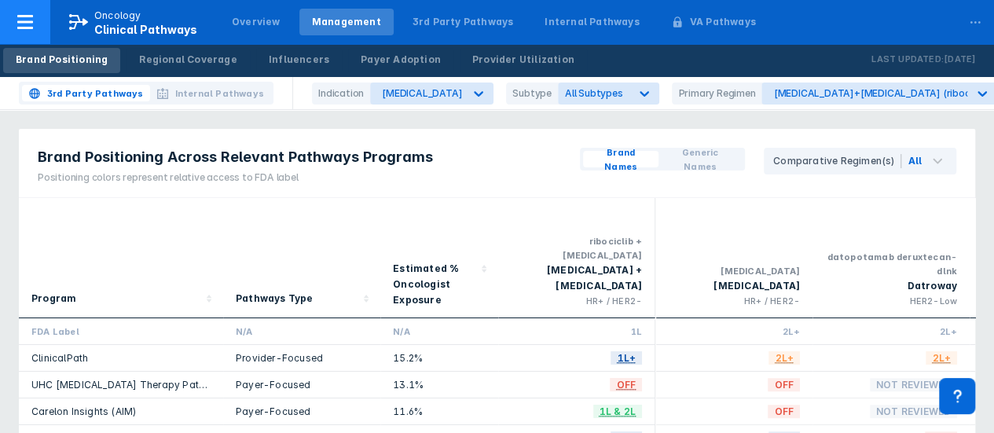
click at [140, 29] on span "Clinical Pathways" at bounding box center [145, 29] width 103 height 13
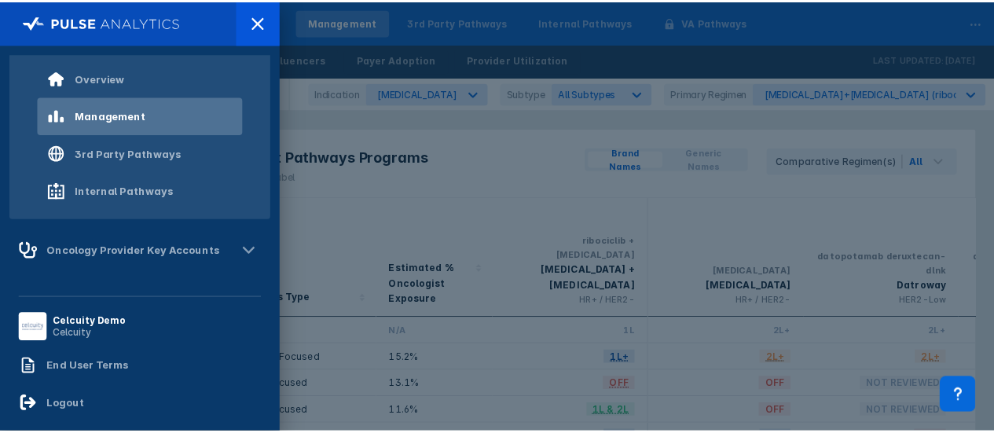
scroll to position [182, 0]
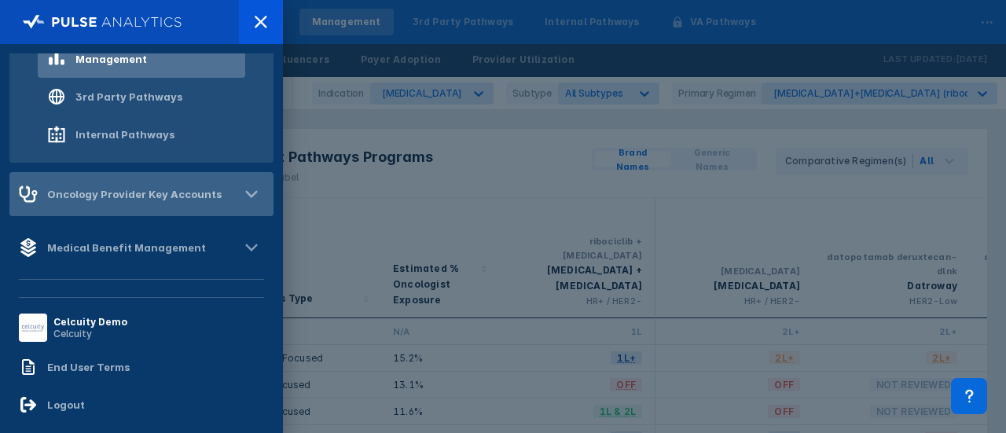
click at [180, 199] on div "Oncology Provider Key Accounts" at bounding box center [120, 194] width 203 height 19
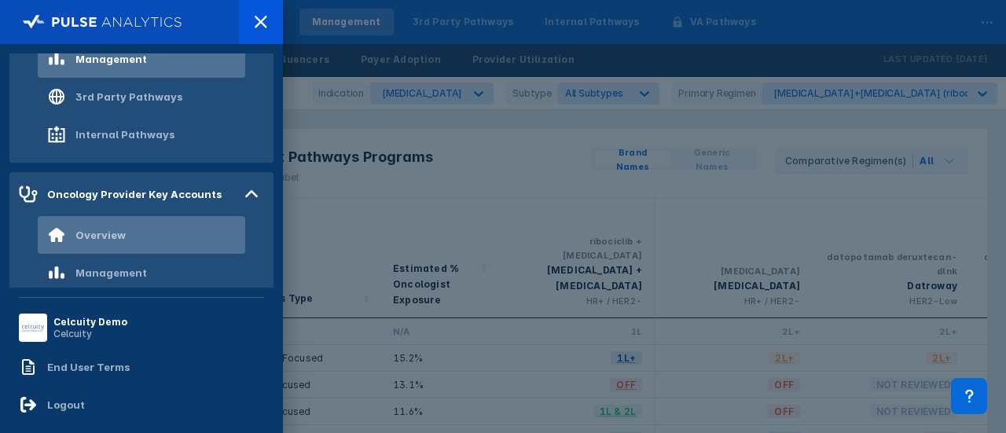
click at [99, 226] on div "Overview" at bounding box center [86, 235] width 79 height 19
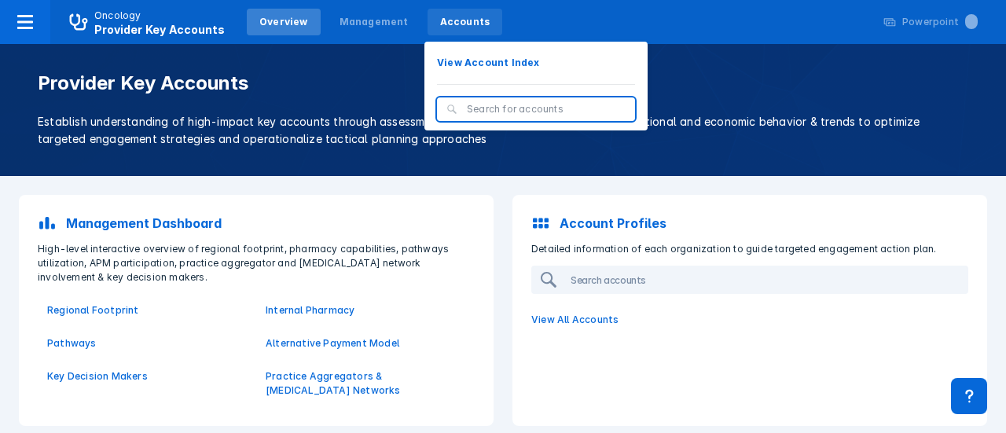
click at [450, 34] on div "Accounts" at bounding box center [464, 22] width 75 height 27
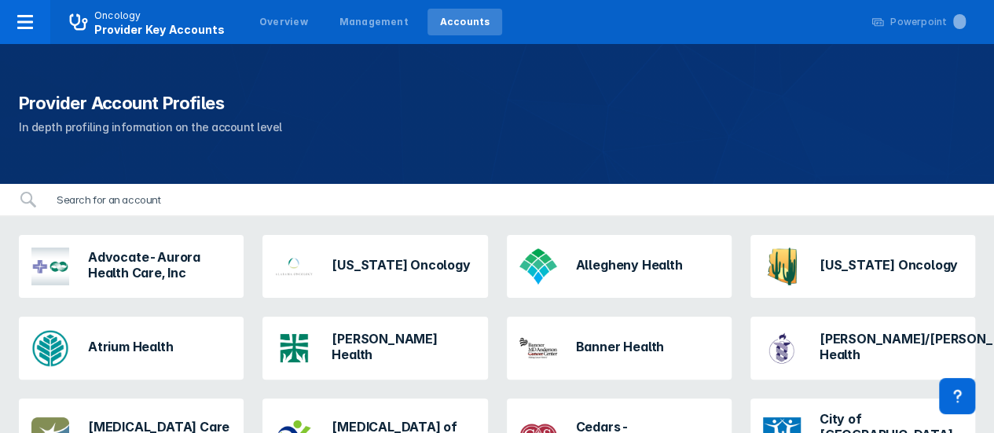
click at [63, 200] on input "search" at bounding box center [511, 199] width 928 height 31
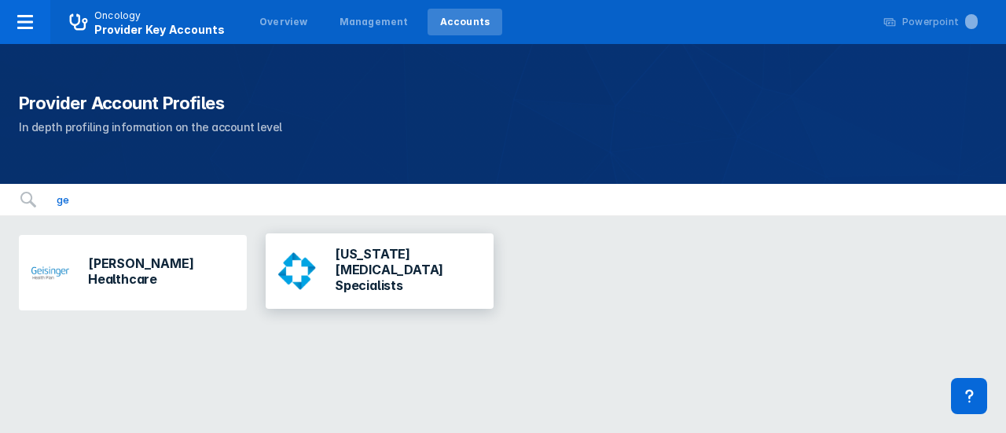
type input "ge"
click at [390, 279] on div "[US_STATE] [MEDICAL_DATA] Specialists" at bounding box center [408, 271] width 146 height 50
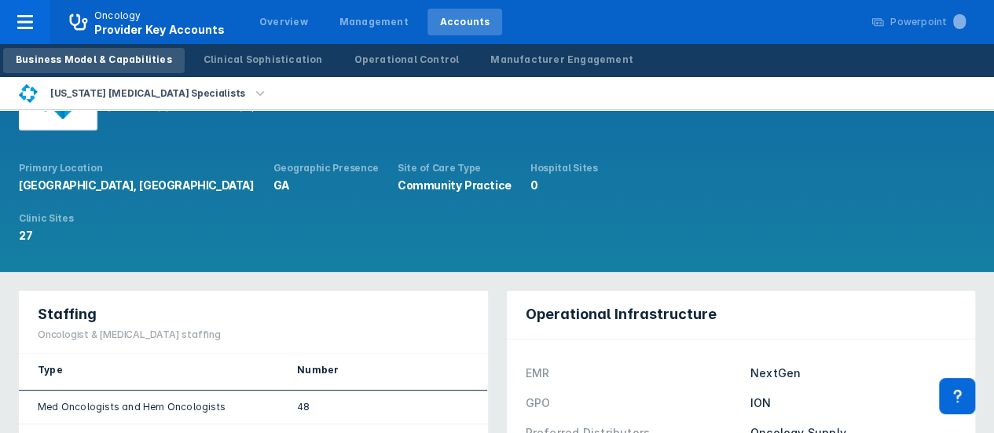
scroll to position [75, 0]
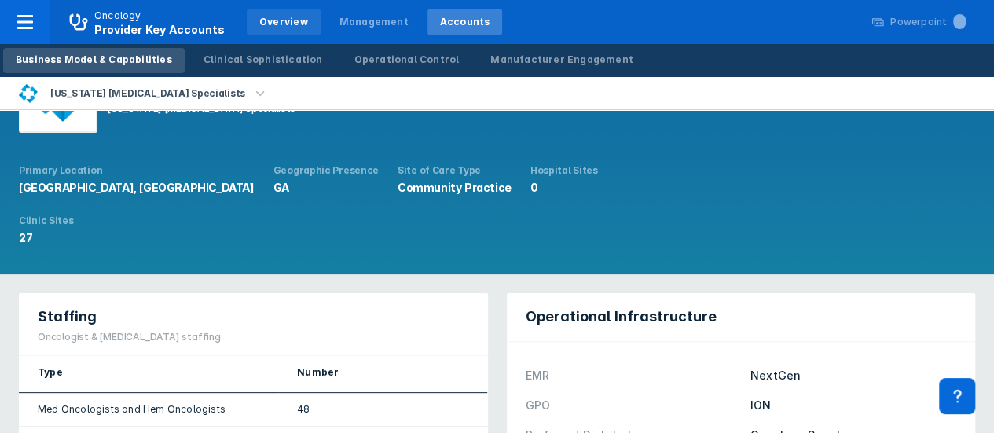
click at [269, 16] on div "Overview" at bounding box center [283, 22] width 49 height 14
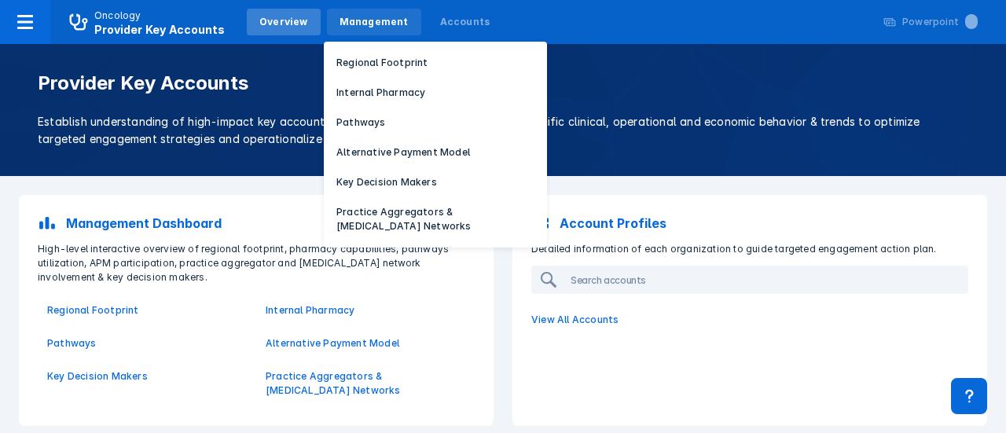
click at [381, 31] on div "Management" at bounding box center [374, 22] width 94 height 27
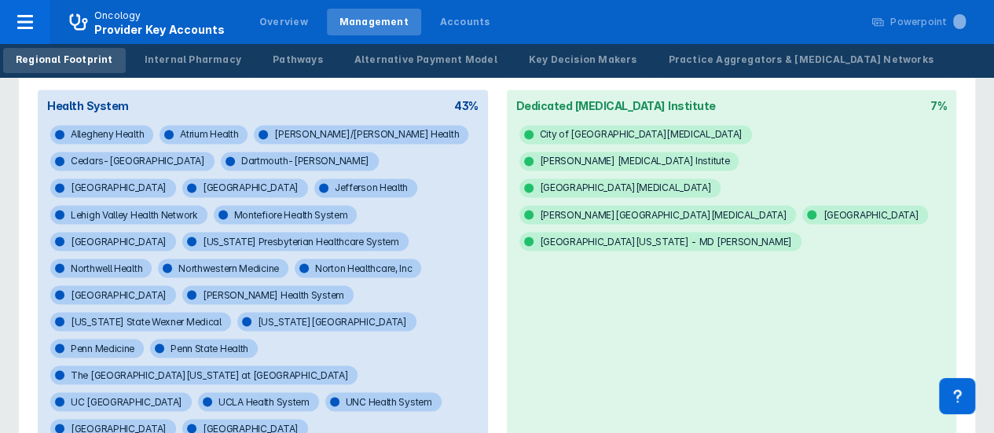
scroll to position [1277, 0]
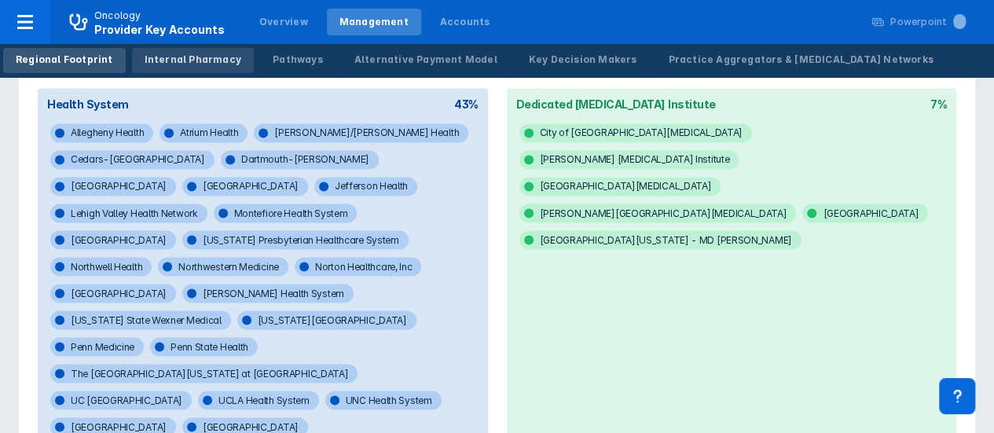
click at [170, 59] on div "Internal Pharmacy" at bounding box center [193, 60] width 97 height 14
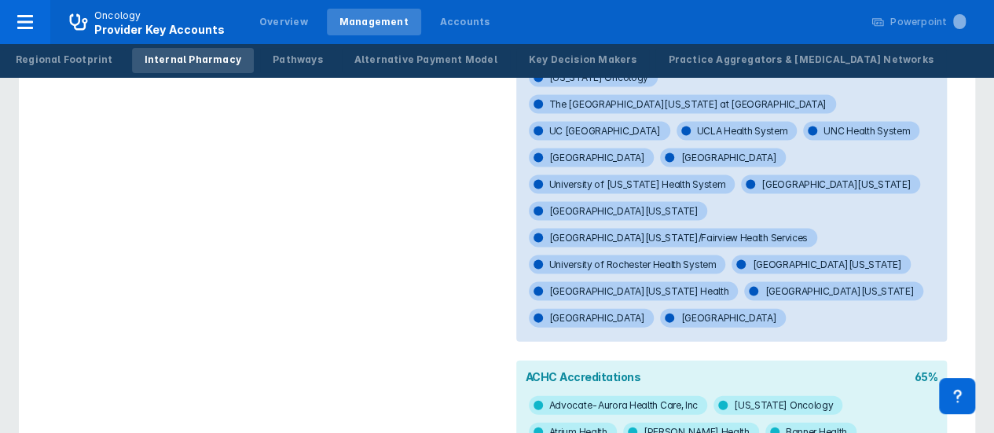
scroll to position [1559, 0]
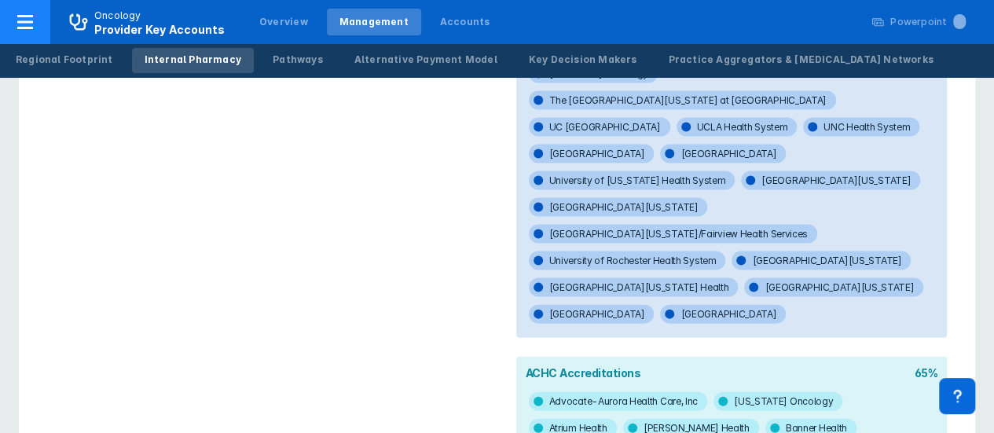
click at [152, 13] on div "Oncology Provider Key Accounts" at bounding box center [159, 23] width 130 height 28
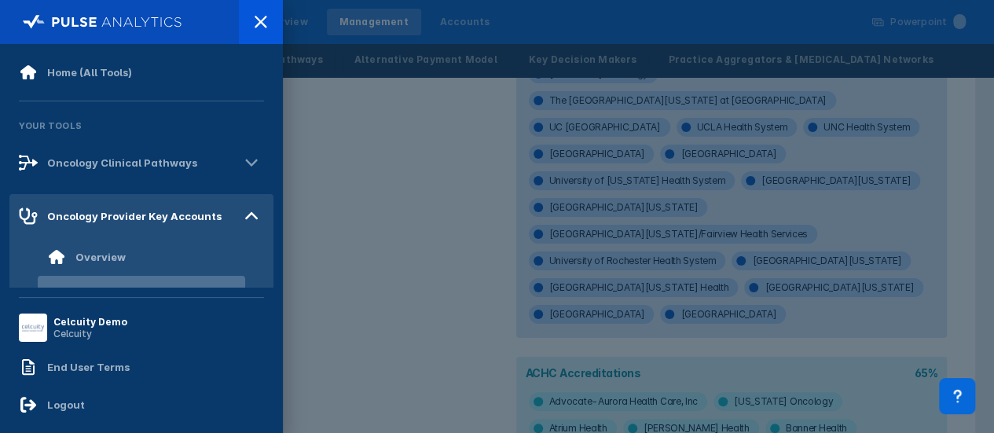
scroll to position [0, 0]
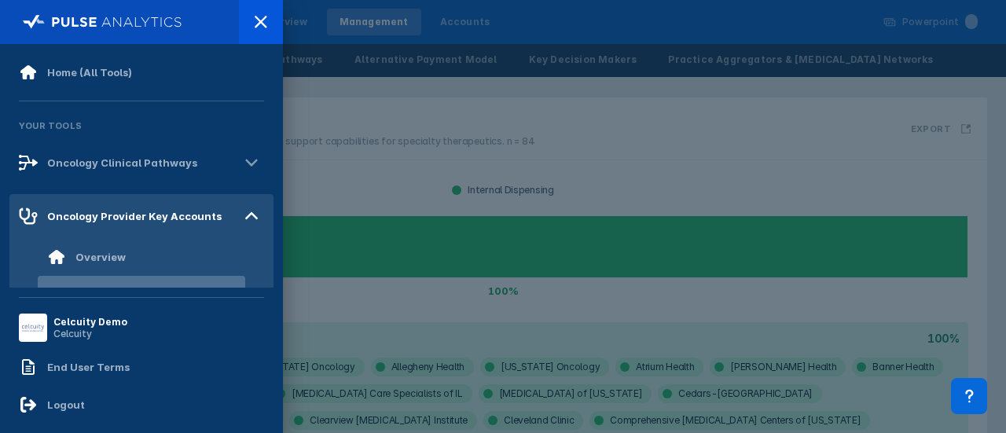
click at [635, 119] on div at bounding box center [503, 216] width 1006 height 433
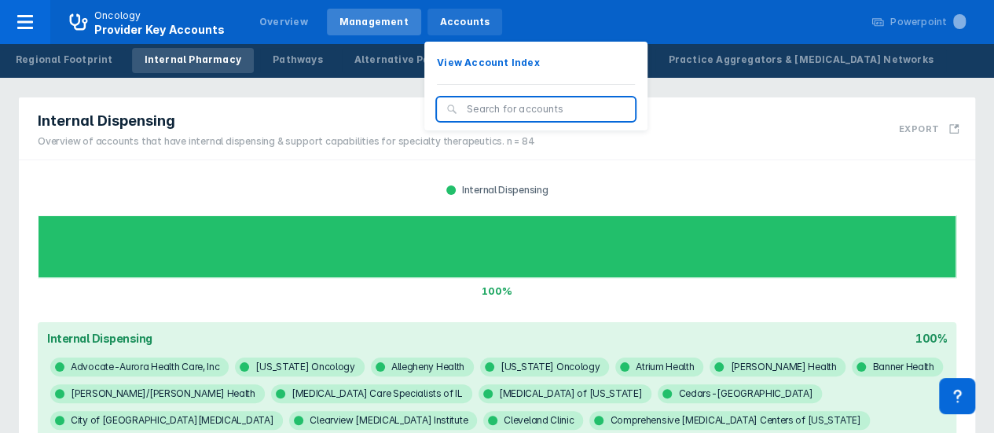
click at [427, 21] on div "Accounts" at bounding box center [464, 22] width 75 height 27
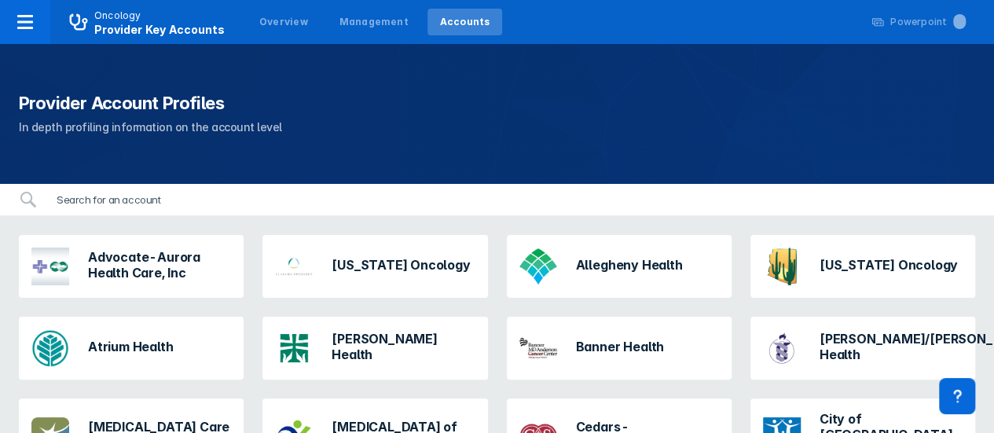
click at [281, 202] on input "search" at bounding box center [511, 199] width 928 height 31
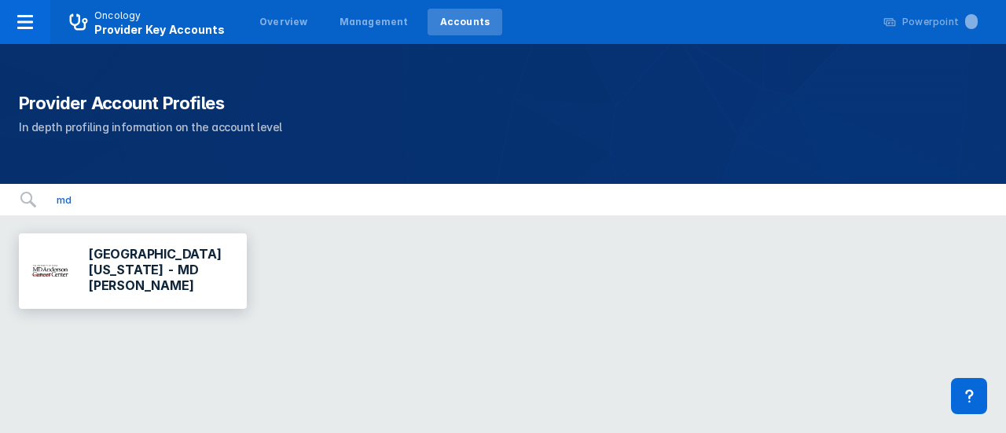
type input "md"
click at [152, 276] on h3 "[GEOGRAPHIC_DATA][US_STATE] - MD [PERSON_NAME]" at bounding box center [161, 269] width 146 height 47
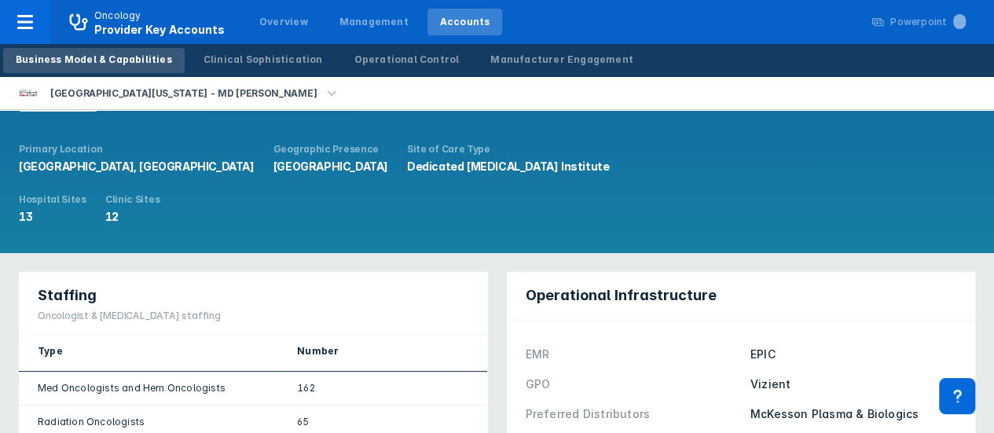
scroll to position [64, 0]
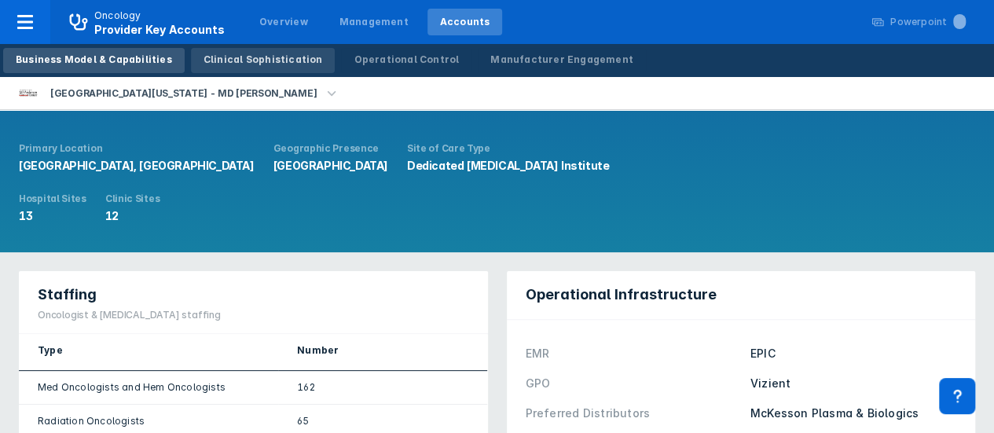
click at [263, 53] on div "Clinical Sophistication" at bounding box center [263, 60] width 119 height 14
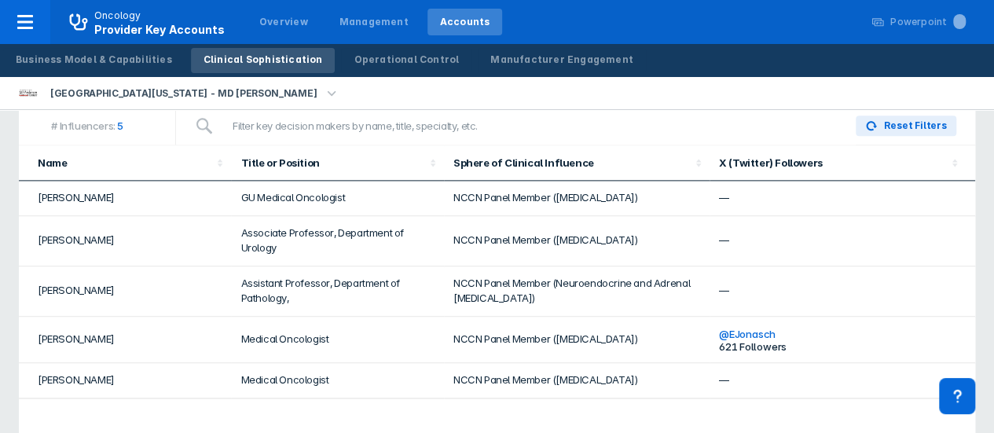
scroll to position [1017, 0]
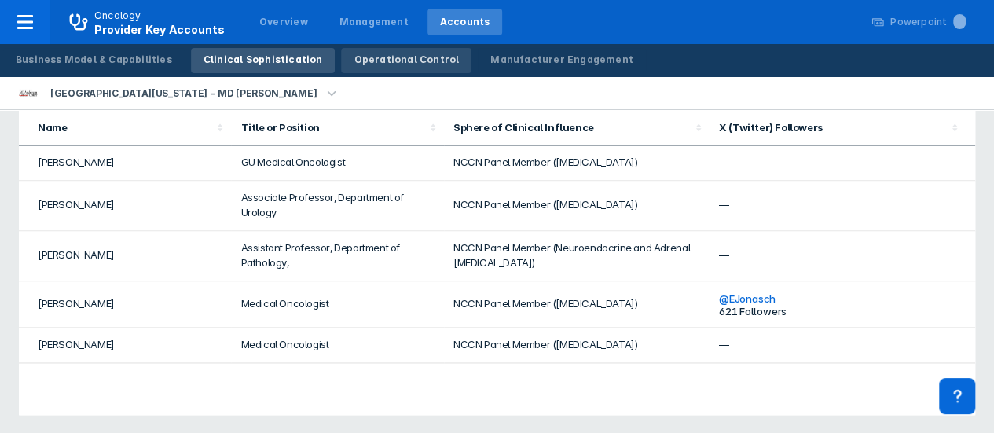
click at [401, 62] on div "Operational Control" at bounding box center [406, 60] width 105 height 14
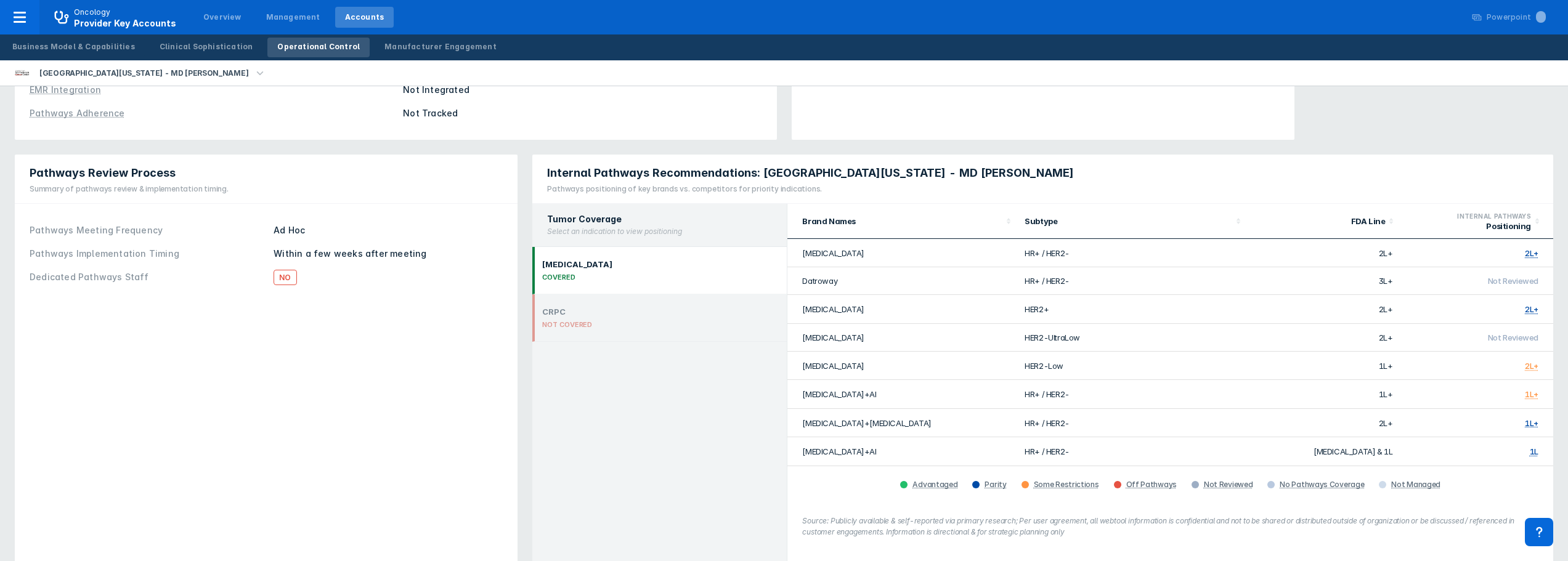
scroll to position [237, 0]
click at [779, 338] on td "HER2-UltraLow" at bounding box center [1131, 338] width 230 height 27
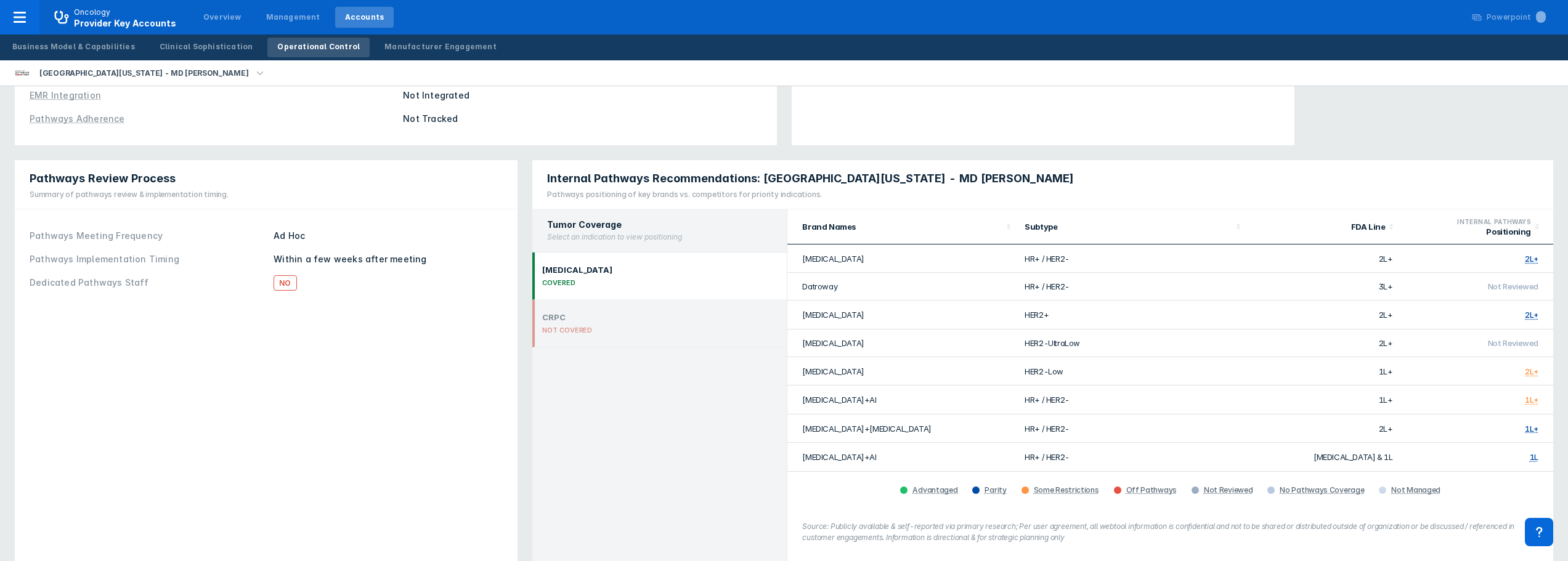
scroll to position [212, 0]
